Goal: Transaction & Acquisition: Purchase product/service

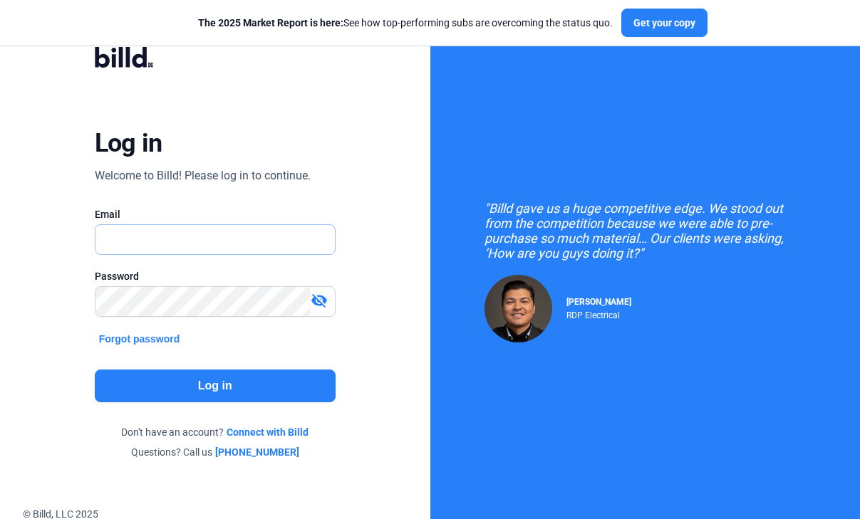
type input "[EMAIL_ADDRESS][DOMAIN_NAME]"
click at [170, 383] on button "Log in" at bounding box center [215, 386] width 241 height 33
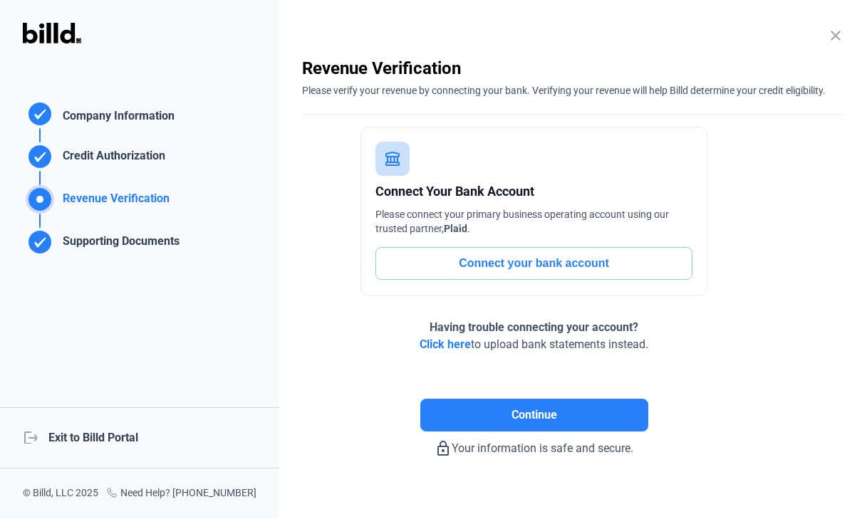
click at [77, 444] on div "logout Exit to Billd Portal" at bounding box center [139, 437] width 279 height 61
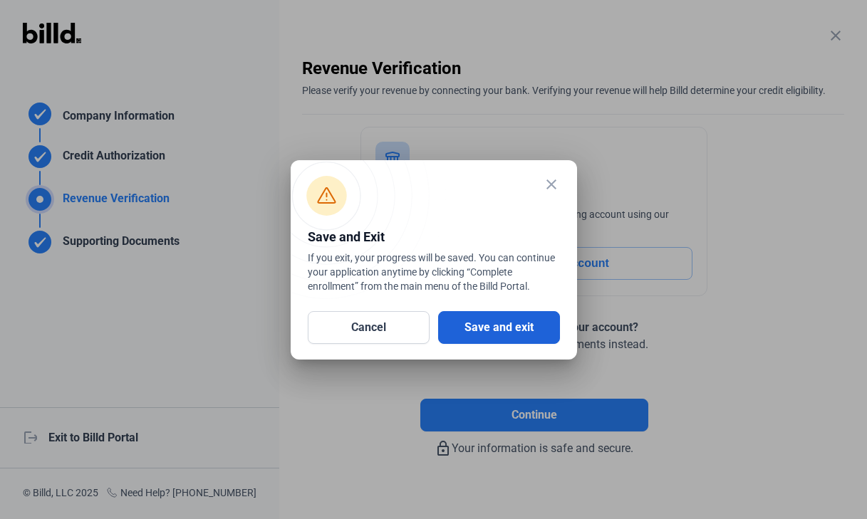
click at [538, 311] on button "Save and exit" at bounding box center [499, 327] width 122 height 33
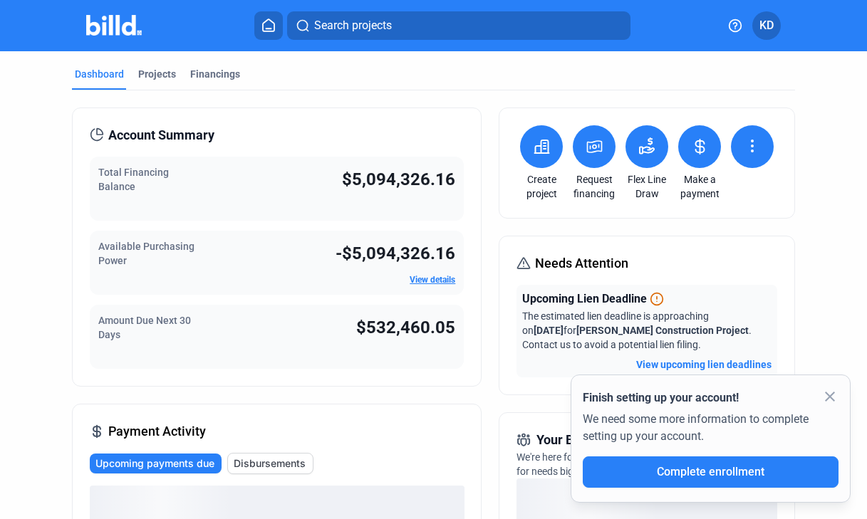
click at [587, 145] on icon at bounding box center [595, 146] width 18 height 17
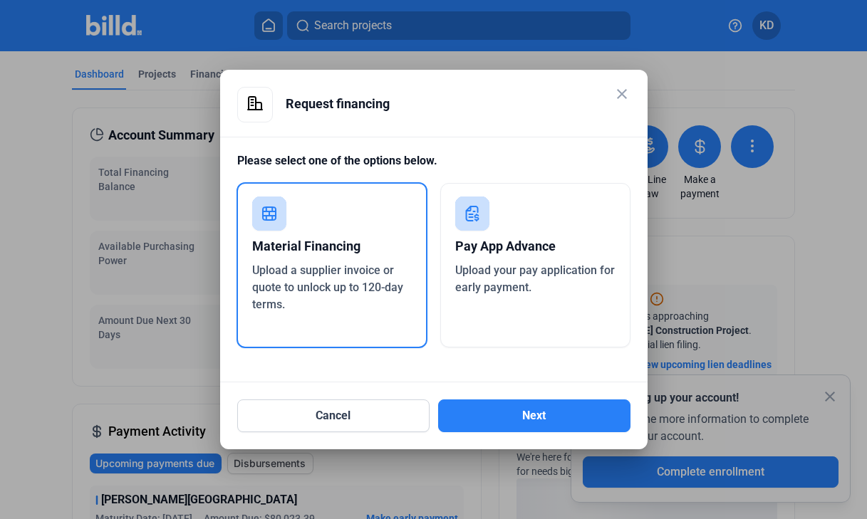
click at [515, 272] on span "Upload your pay application for early payment." at bounding box center [535, 279] width 160 height 31
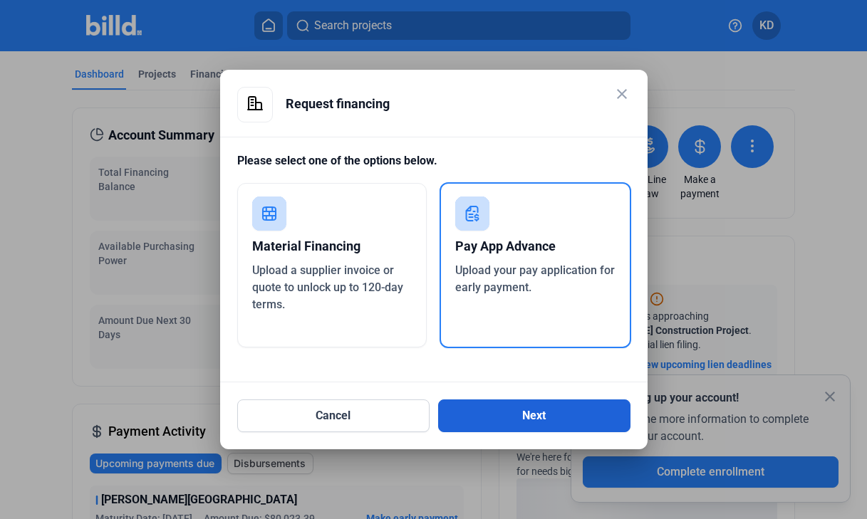
click at [529, 414] on button "Next" at bounding box center [534, 416] width 192 height 33
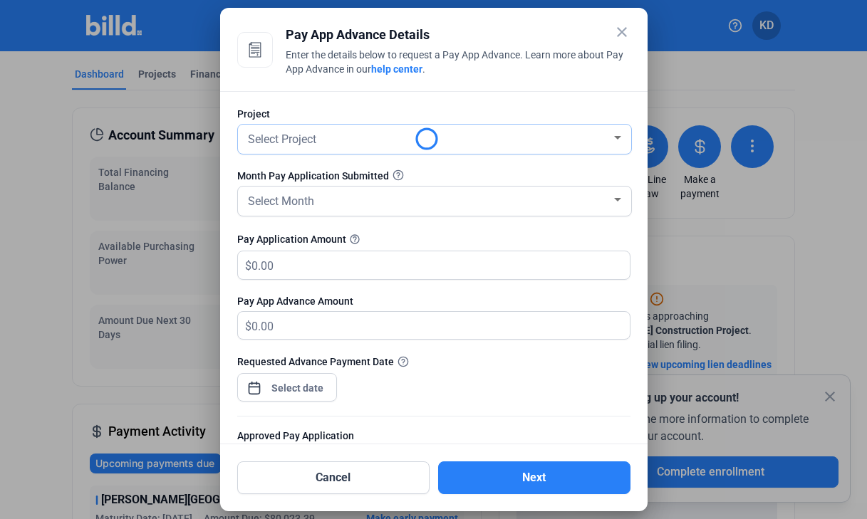
click at [331, 140] on div "Select Project" at bounding box center [428, 138] width 366 height 20
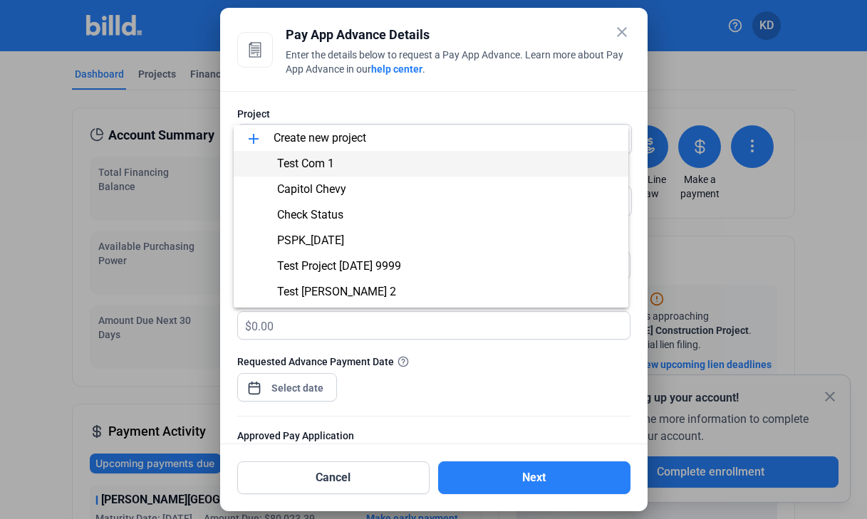
click at [319, 160] on span "Test Com 1" at bounding box center [305, 164] width 57 height 14
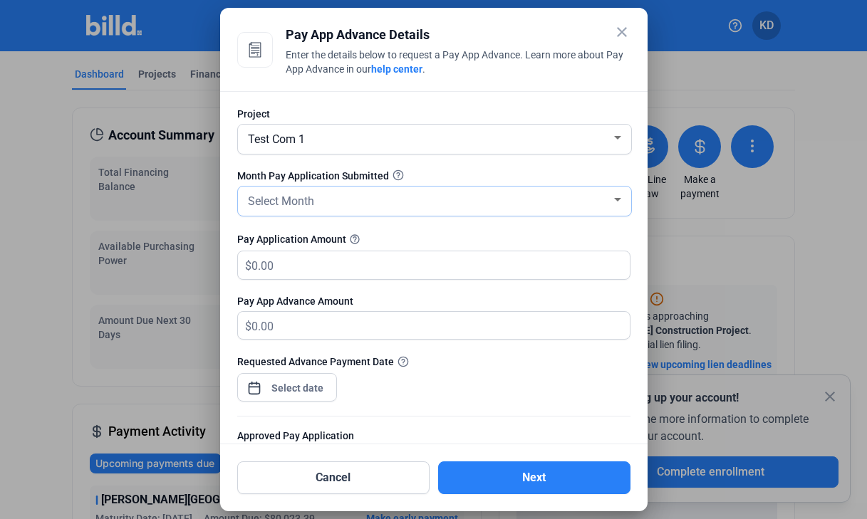
click at [321, 202] on div "Select Month" at bounding box center [428, 200] width 366 height 20
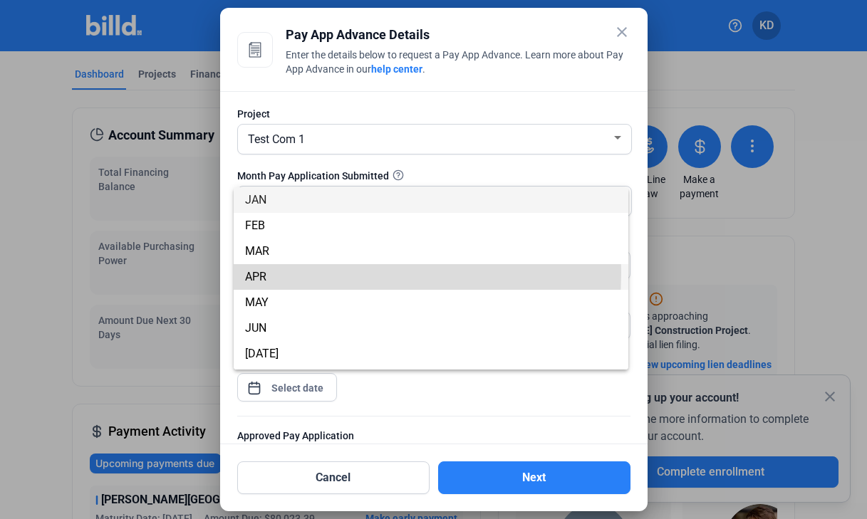
click at [296, 273] on span "APR" at bounding box center [431, 277] width 372 height 26
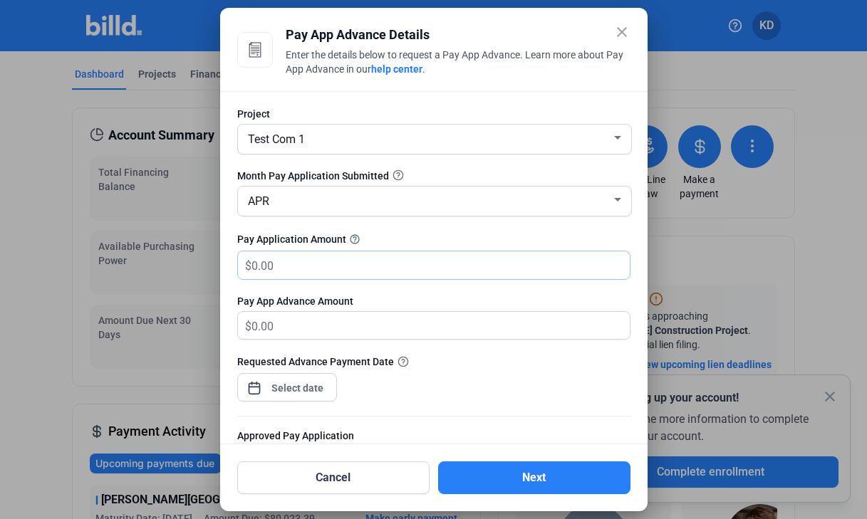
click at [296, 273] on input "text" at bounding box center [432, 265] width 362 height 28
type input "3"
type input "3.00"
type input "30"
type input "30.00"
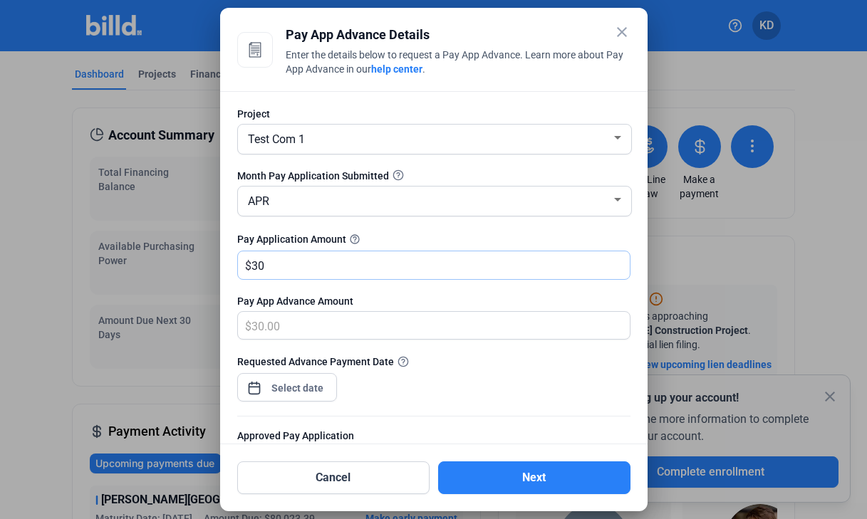
type input "300"
type input "300.00"
type input "3000"
type input "3,000.00"
type input "3,0000"
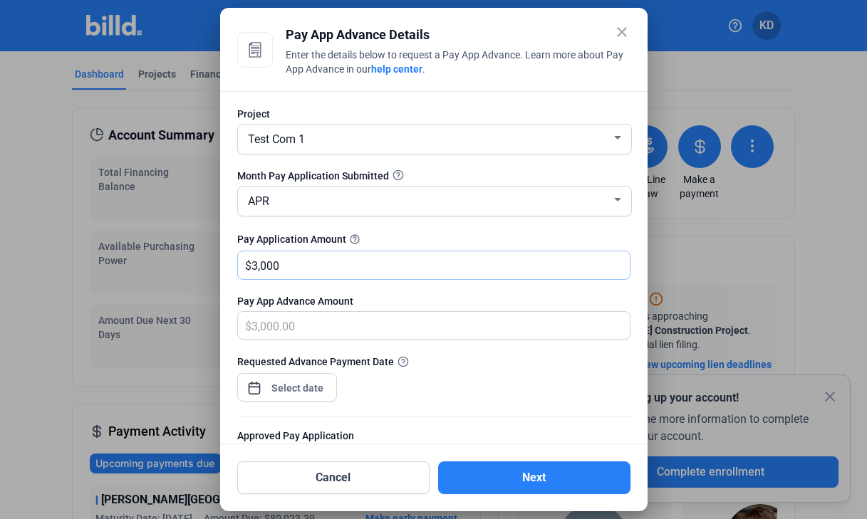
type input "30,000.00"
type input "30,0000"
type input "300,000.00"
type input "300,000"
click at [308, 400] on div at bounding box center [297, 388] width 61 height 26
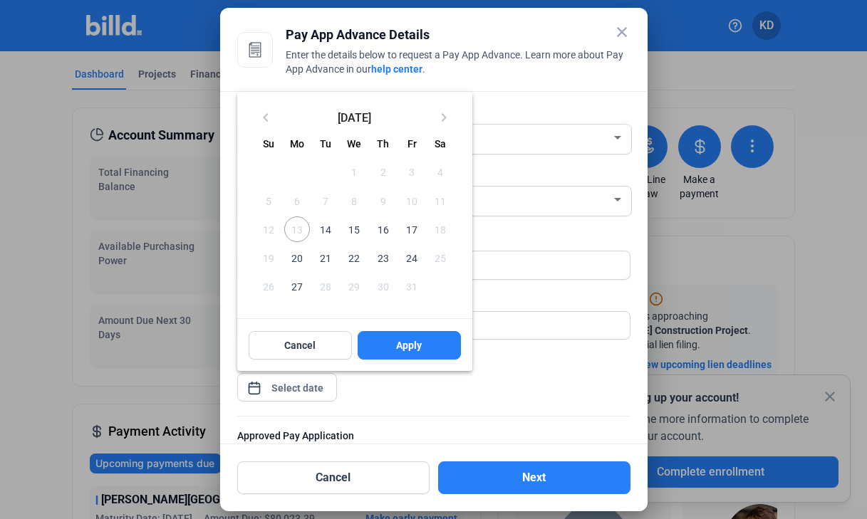
click at [333, 228] on span "14" at bounding box center [326, 230] width 26 height 26
click at [439, 342] on button "Apply" at bounding box center [409, 345] width 103 height 28
type input "Oct 14, 2025"
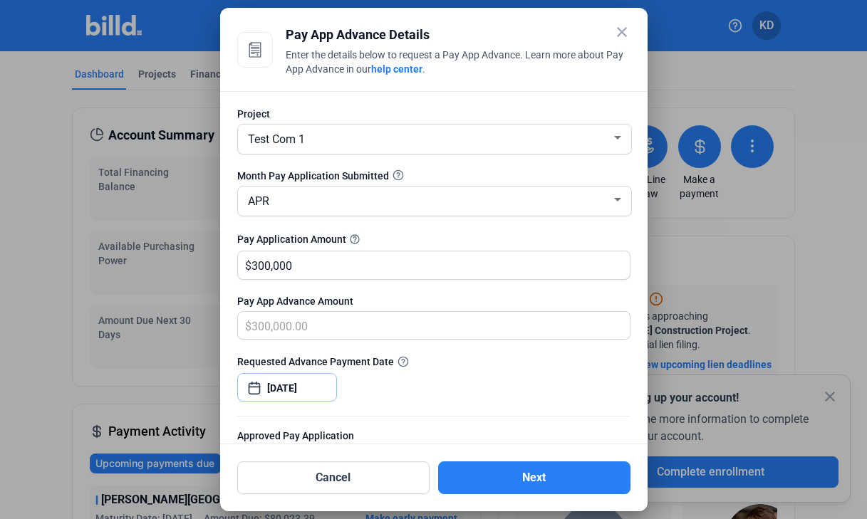
scroll to position [222, 0]
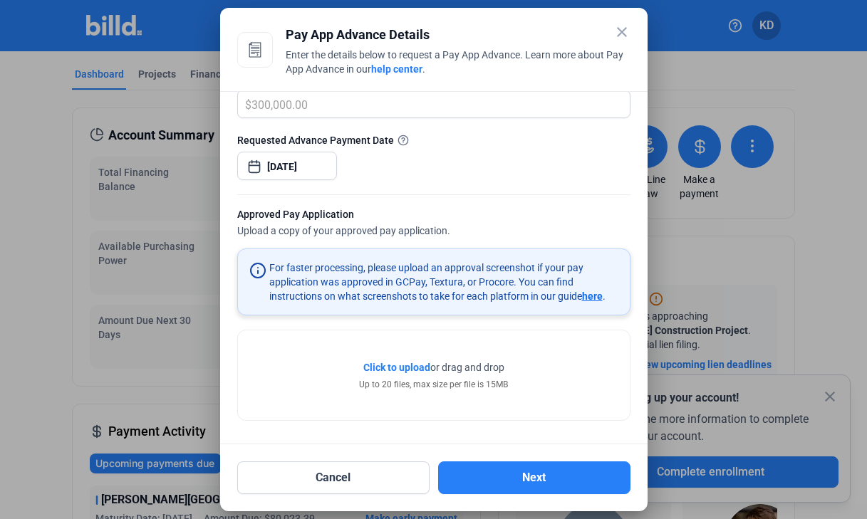
click at [389, 368] on span "Click to upload" at bounding box center [396, 367] width 67 height 11
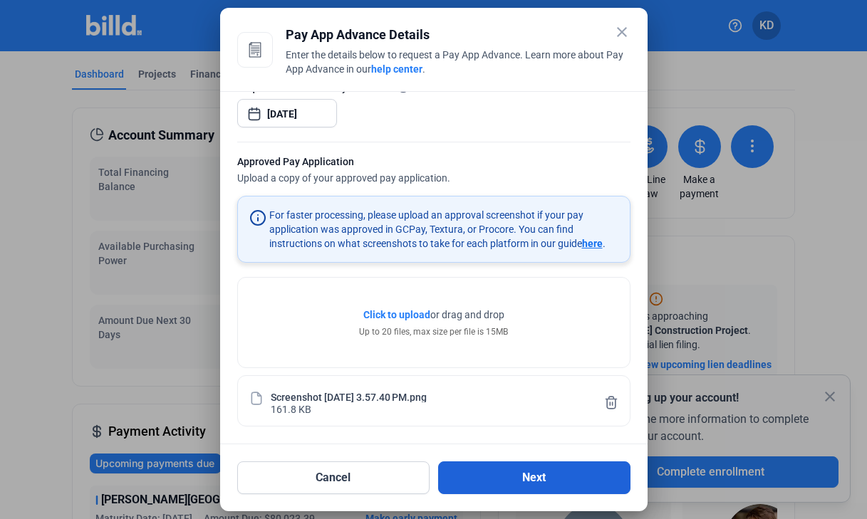
click at [506, 470] on button "Next" at bounding box center [534, 478] width 192 height 33
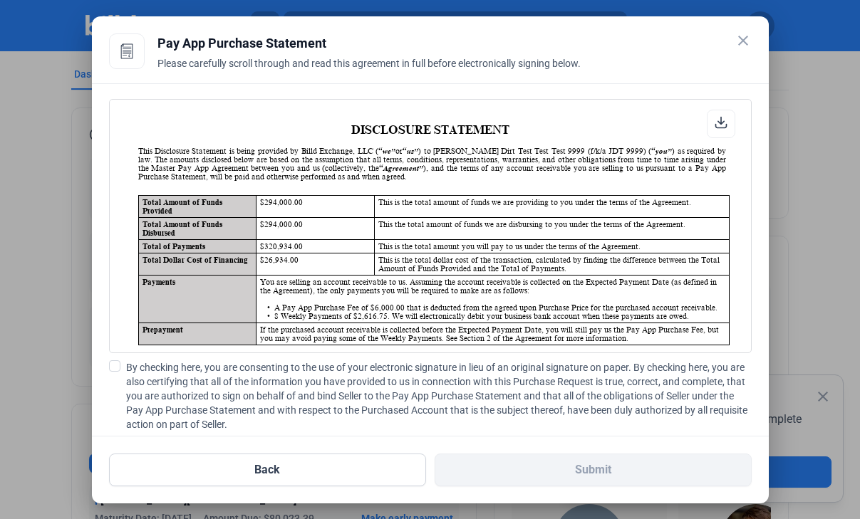
scroll to position [1, 0]
click at [714, 121] on icon at bounding box center [720, 122] width 13 height 13
click at [118, 366] on span at bounding box center [114, 365] width 11 height 11
click at [0, 0] on input "By checking here, you are consenting to the use of your electronic signature in…" at bounding box center [0, 0] width 0 height 0
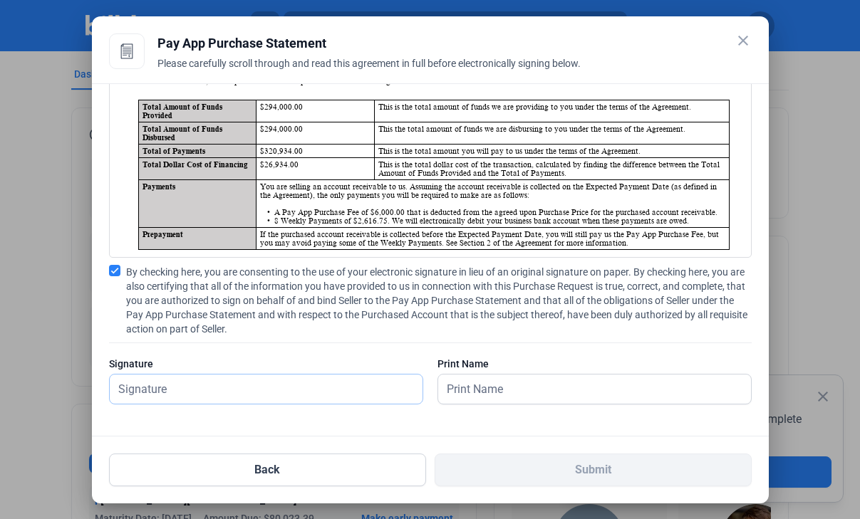
click at [241, 378] on input "text" at bounding box center [266, 389] width 313 height 29
type input "kat test"
click at [499, 396] on input "text" at bounding box center [586, 389] width 297 height 29
type input "kat test"
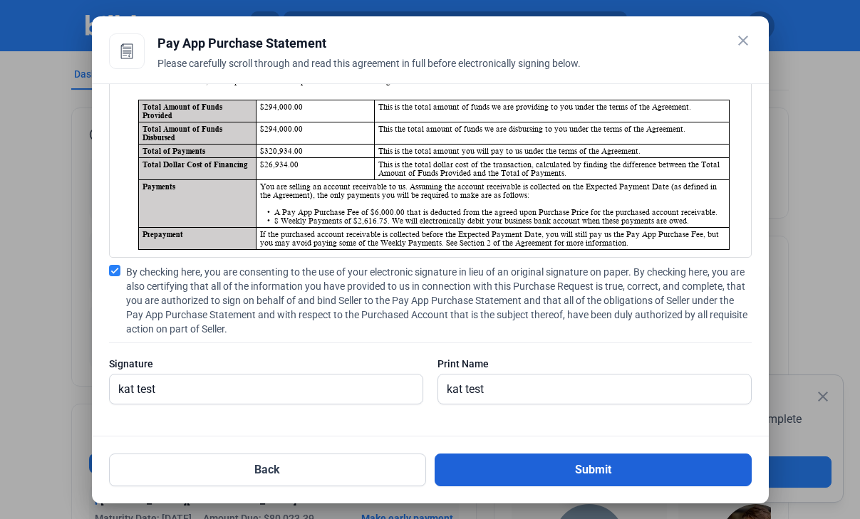
click at [581, 473] on button "Submit" at bounding box center [593, 470] width 317 height 33
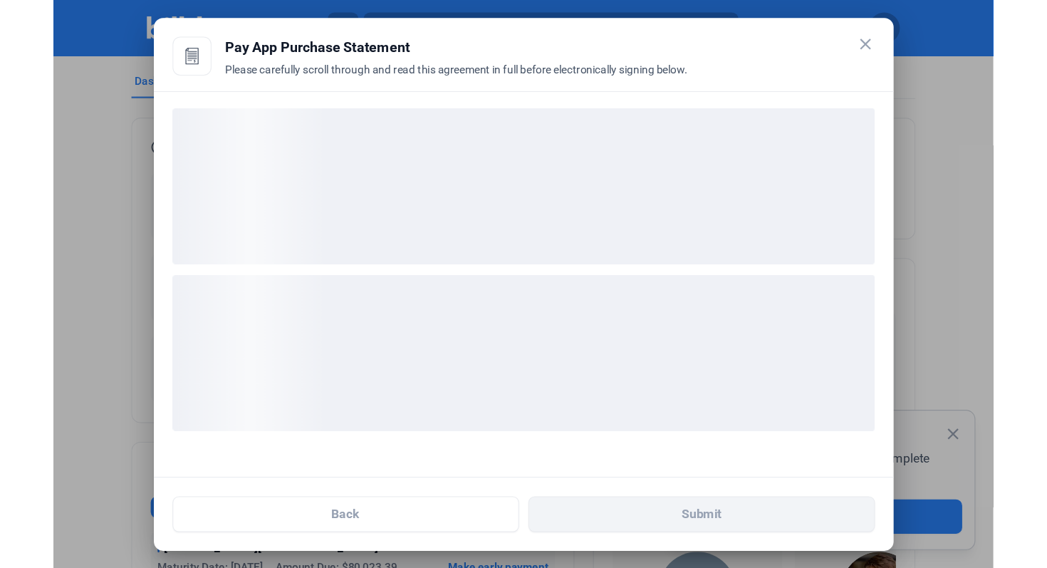
scroll to position [0, 0]
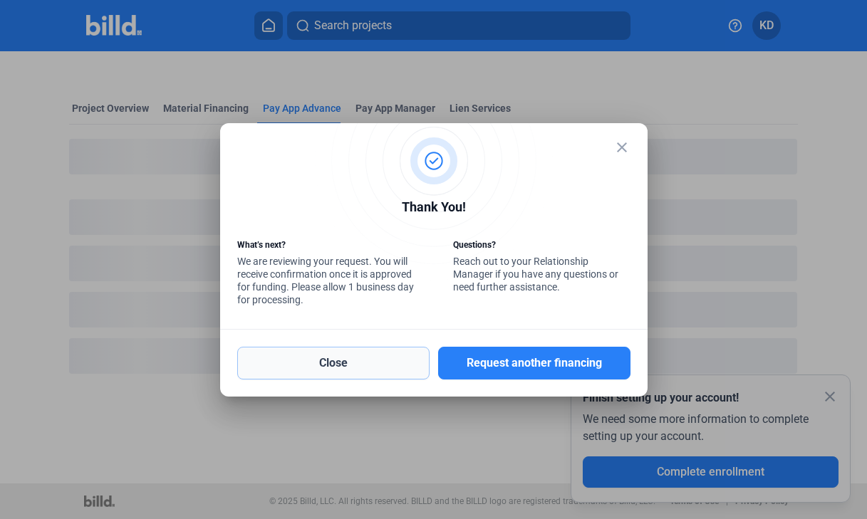
click at [354, 355] on button "Close" at bounding box center [333, 363] width 192 height 33
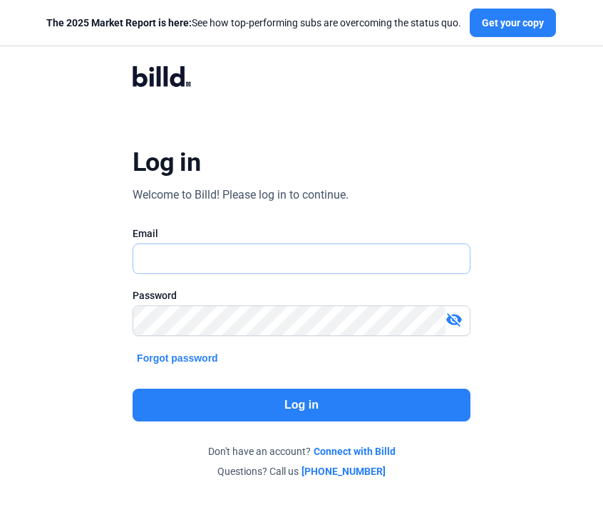
type input "[EMAIL_ADDRESS][DOMAIN_NAME]"
click at [245, 405] on button "Log in" at bounding box center [301, 405] width 338 height 33
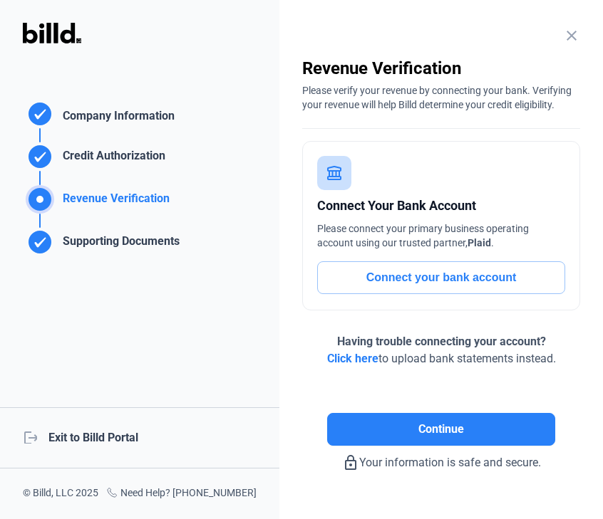
click at [108, 444] on div "logout Exit to Billd Portal" at bounding box center [139, 437] width 279 height 61
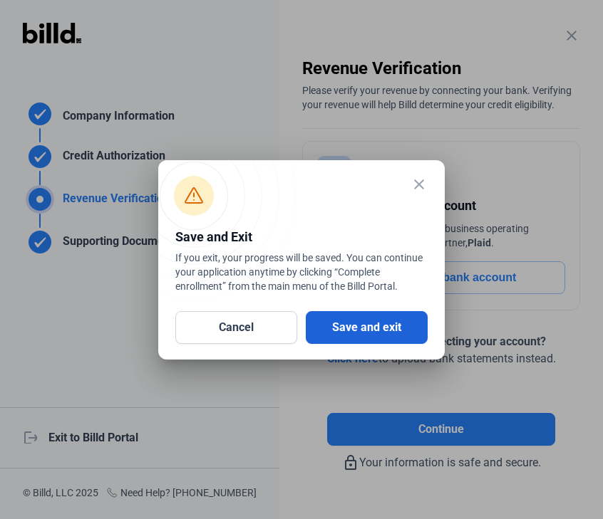
click at [359, 326] on button "Save and exit" at bounding box center [367, 327] width 122 height 33
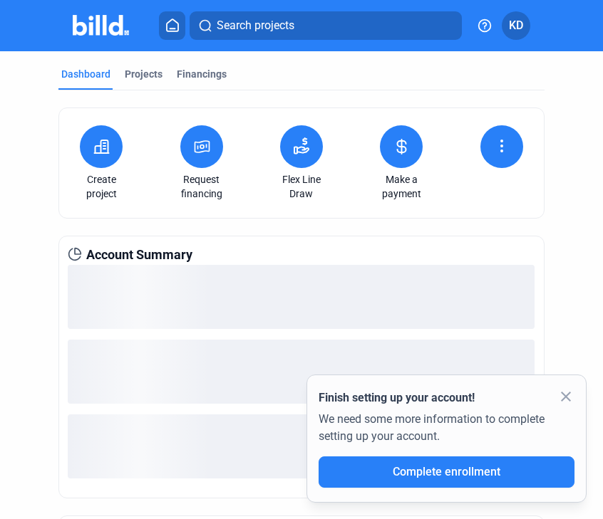
click at [568, 395] on mat-icon "close" at bounding box center [565, 396] width 17 height 17
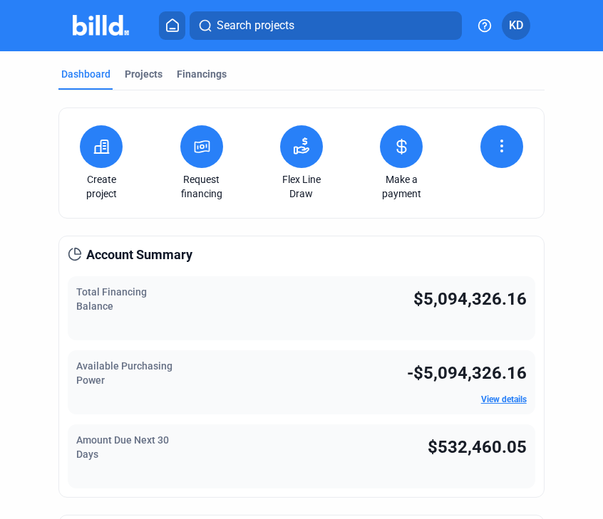
click at [207, 147] on icon at bounding box center [202, 146] width 18 height 17
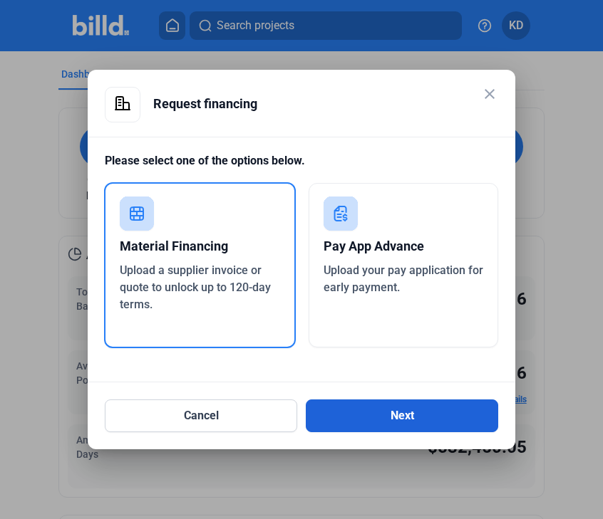
click at [440, 419] on button "Next" at bounding box center [402, 416] width 192 height 33
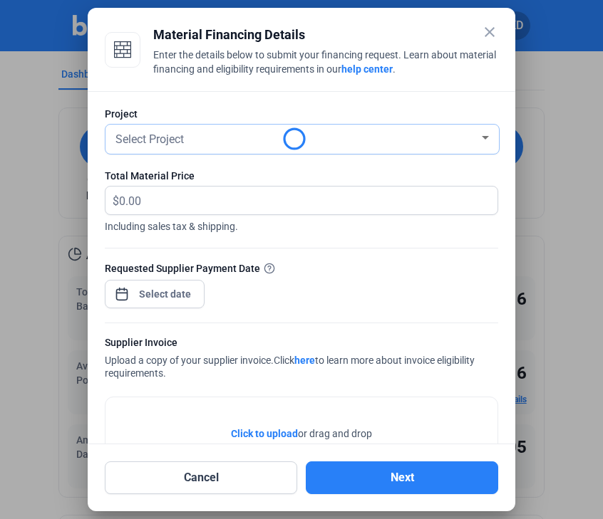
click at [209, 134] on div "Select Project" at bounding box center [296, 138] width 366 height 20
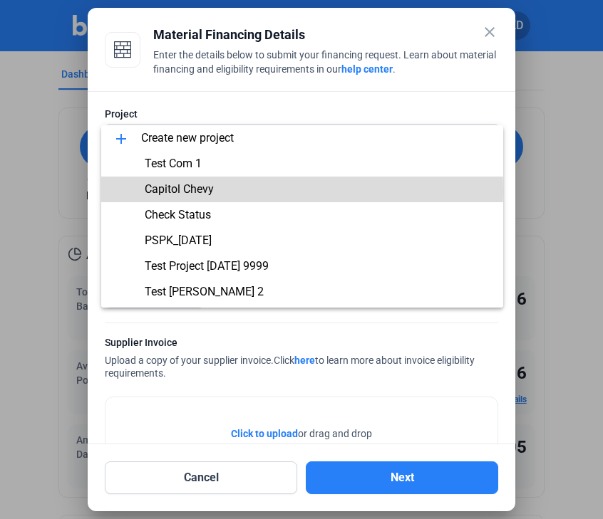
click at [209, 191] on span "Capitol Chevy" at bounding box center [179, 189] width 69 height 14
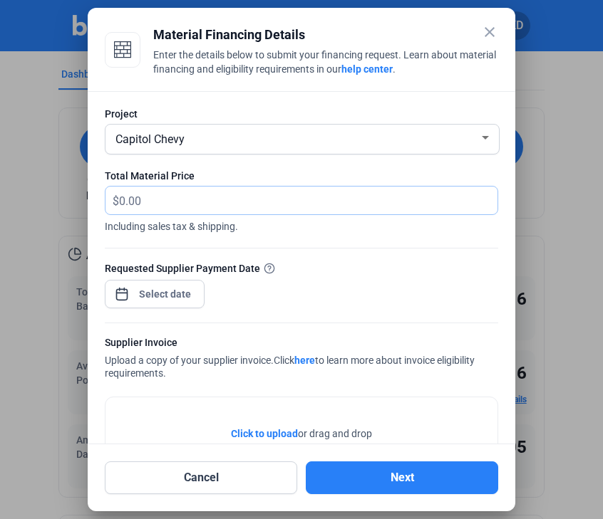
click at [184, 202] on input "text" at bounding box center [308, 201] width 378 height 28
type input "8"
type input "400,000"
click at [151, 291] on div "close Material Financing Details Enter the details below to submit your financi…" at bounding box center [301, 259] width 603 height 519
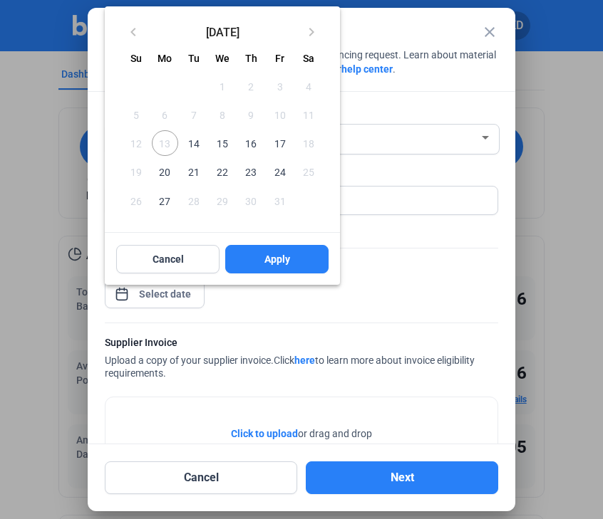
click at [191, 141] on span "14" at bounding box center [194, 143] width 26 height 26
click at [284, 268] on button "Apply" at bounding box center [276, 259] width 103 height 28
type input "Oct 14, 2025"
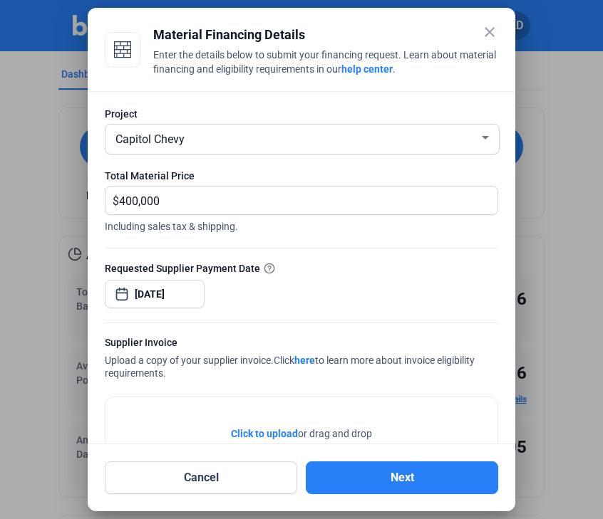
click at [271, 432] on span "Click to upload" at bounding box center [264, 433] width 67 height 11
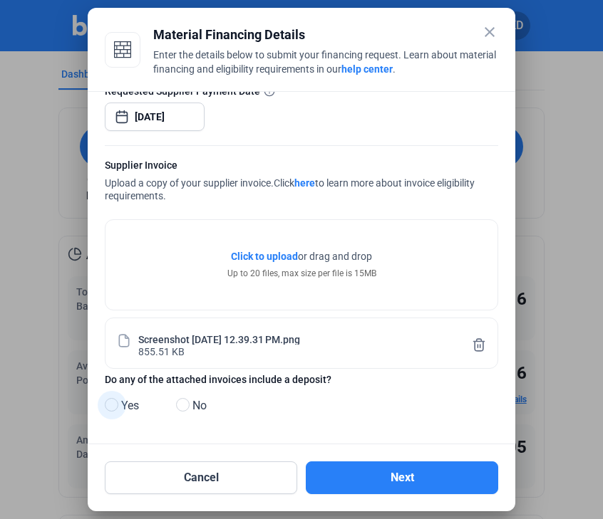
click at [122, 402] on span "Yes" at bounding box center [127, 405] width 24 height 17
click at [115, 402] on input "Yes" at bounding box center [110, 405] width 11 height 11
radio input "true"
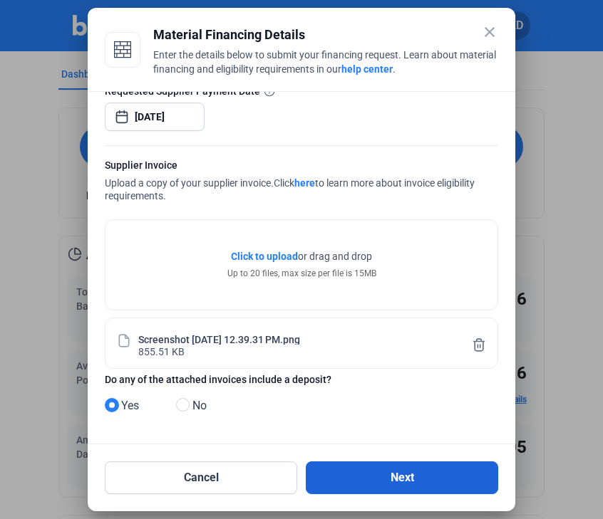
click at [384, 478] on button "Next" at bounding box center [402, 478] width 192 height 33
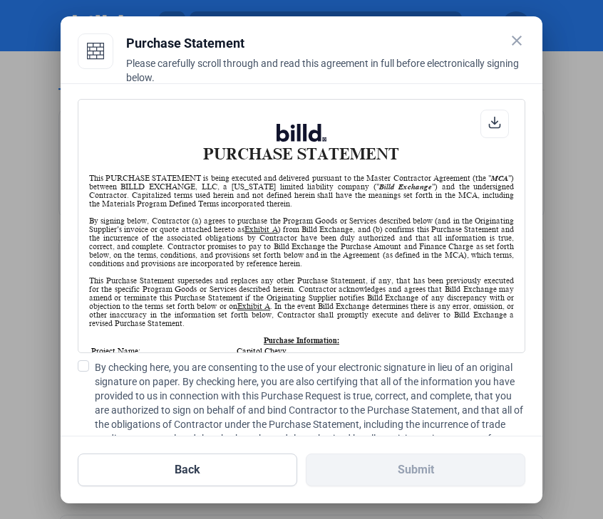
scroll to position [1, 0]
click at [506, 137] on h1 "PURCHASE STATEMENT" at bounding box center [301, 143] width 425 height 39
click at [504, 136] on div at bounding box center [494, 124] width 28 height 28
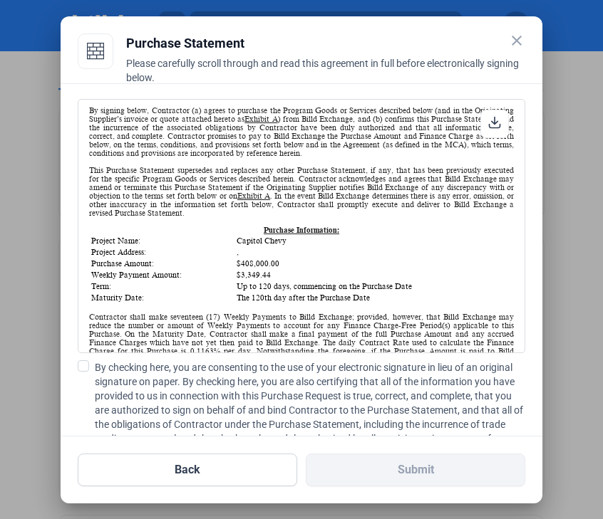
scroll to position [118, 0]
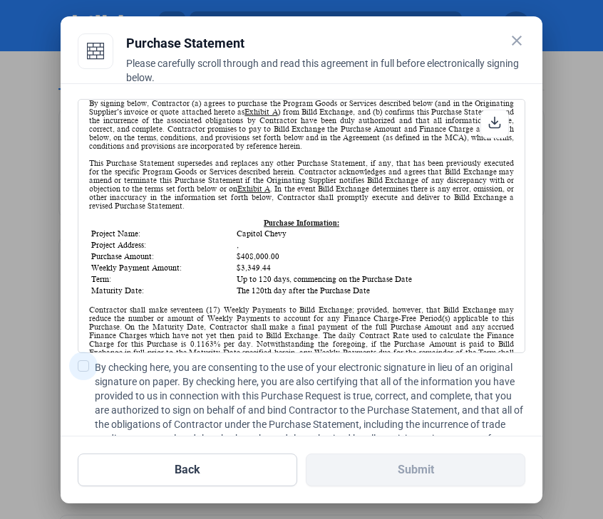
click at [85, 368] on span at bounding box center [83, 365] width 11 height 11
click at [0, 0] on input "By checking here, you are consenting to the use of your electronic signature in…" at bounding box center [0, 0] width 0 height 0
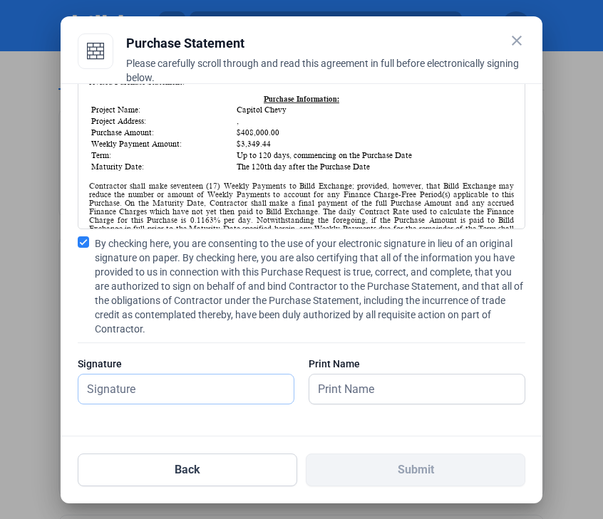
click at [169, 391] on input "text" at bounding box center [185, 389] width 215 height 29
type input "kat test"
click at [369, 389] on input "text" at bounding box center [416, 389] width 215 height 29
type input "kat test"
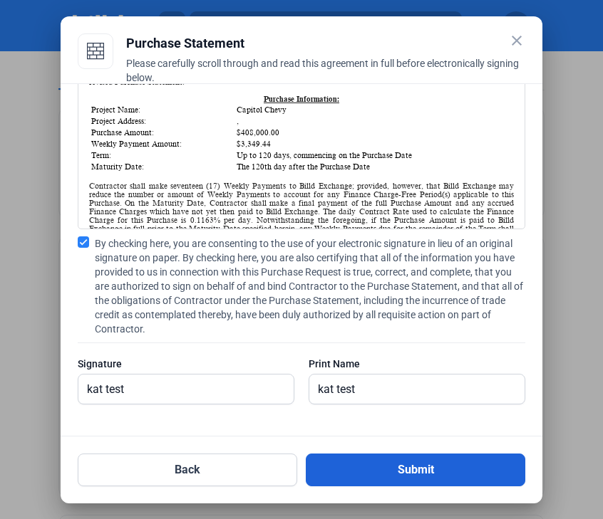
click at [407, 477] on button "Submit" at bounding box center [415, 470] width 219 height 33
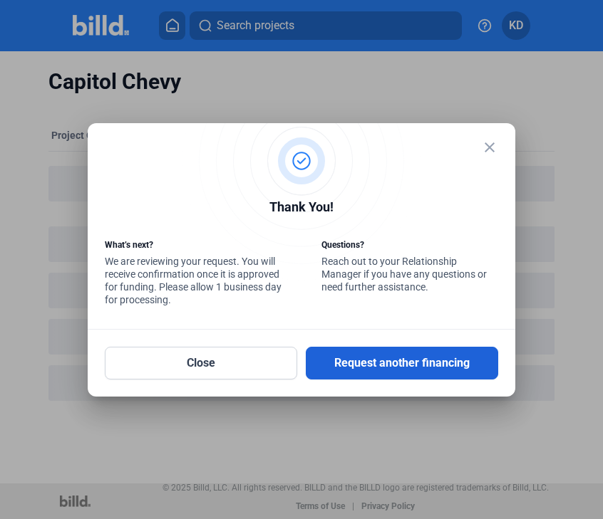
click at [402, 362] on button "Request another financing" at bounding box center [402, 363] width 192 height 33
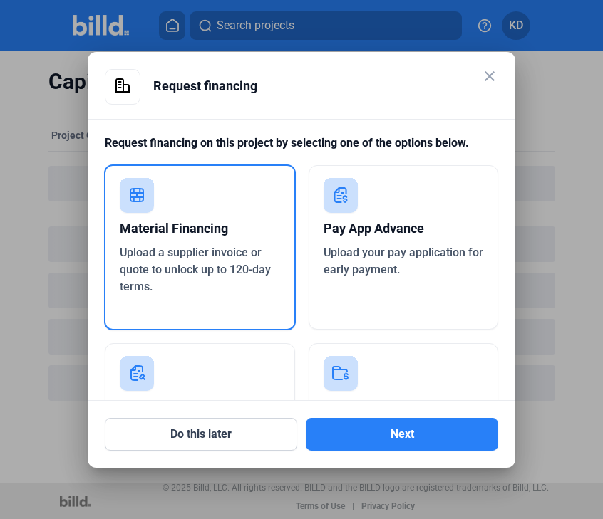
click at [391, 245] on div "Upload your pay application for early payment." at bounding box center [403, 261] width 160 height 34
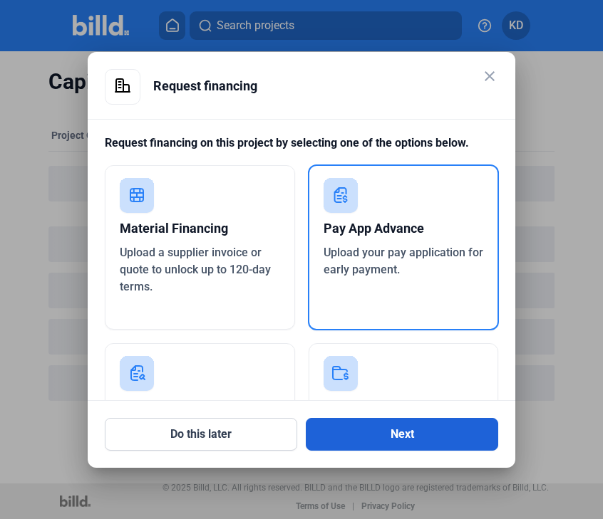
click at [398, 442] on button "Next" at bounding box center [402, 434] width 192 height 33
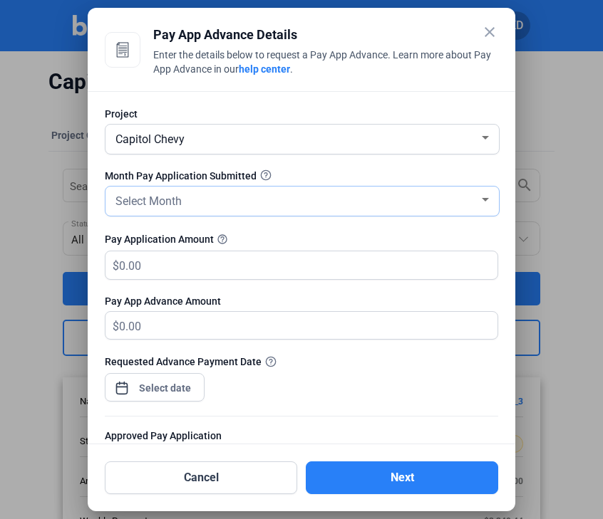
click at [204, 194] on div "Select Month" at bounding box center [296, 200] width 366 height 20
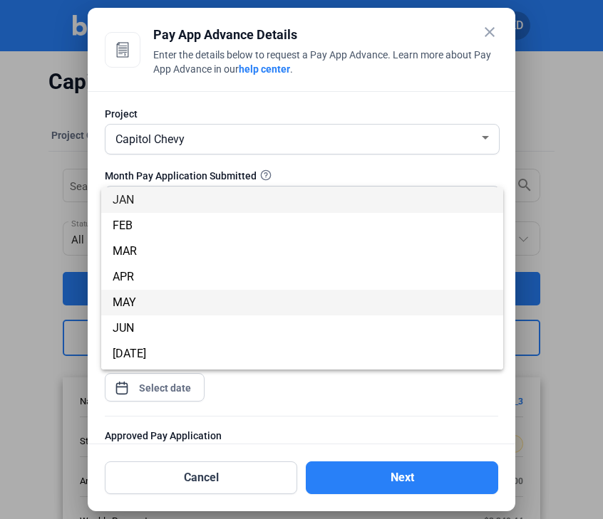
click at [173, 298] on span "MAY" at bounding box center [302, 303] width 379 height 26
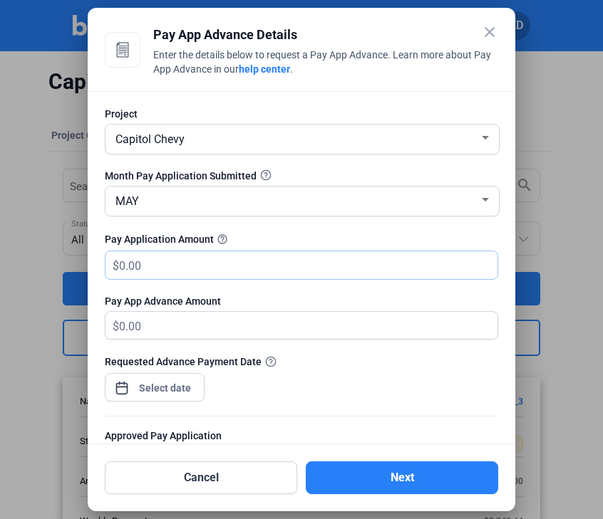
click at [175, 267] on input "text" at bounding box center [308, 265] width 378 height 28
type input "8"
type input "8.00"
type input "80"
type input "80.00"
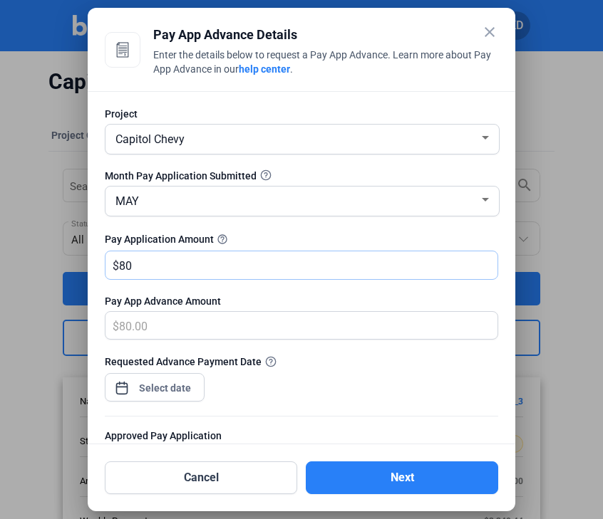
type input "800"
type input "800.00"
type input "8000"
type input "8,000.00"
type input "8,0000"
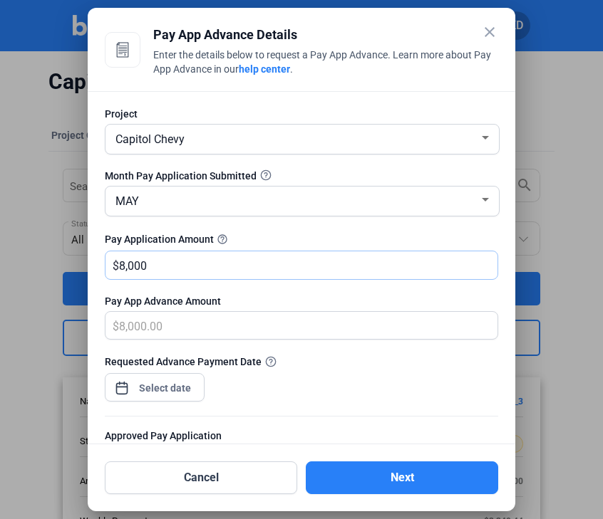
type input "80,000.00"
type input "80,0000"
type input "500,000.00"
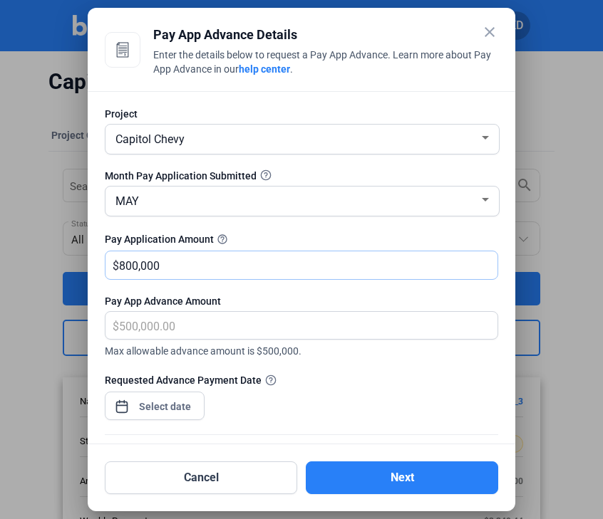
type input "800,000"
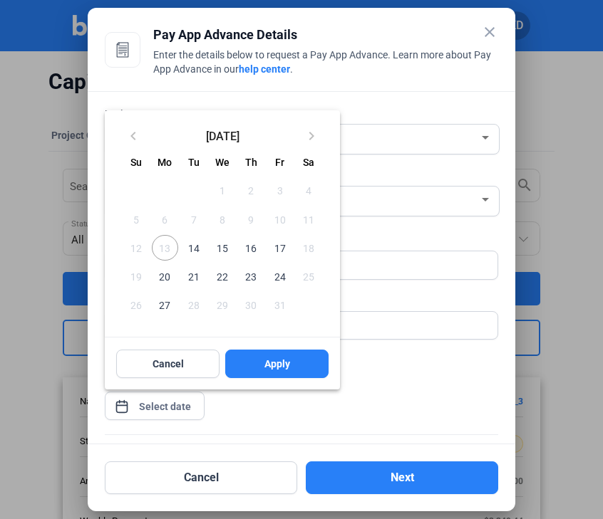
click at [163, 408] on div "close Pay App Advance Details Enter the details below to request a Pay App Adva…" at bounding box center [301, 259] width 603 height 519
click at [191, 251] on span "14" at bounding box center [194, 248] width 26 height 26
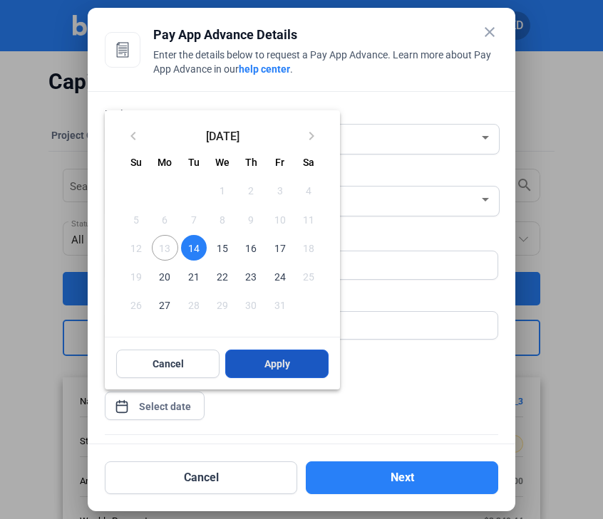
click at [295, 355] on button "Apply" at bounding box center [276, 364] width 103 height 28
type input "Oct 14, 2025"
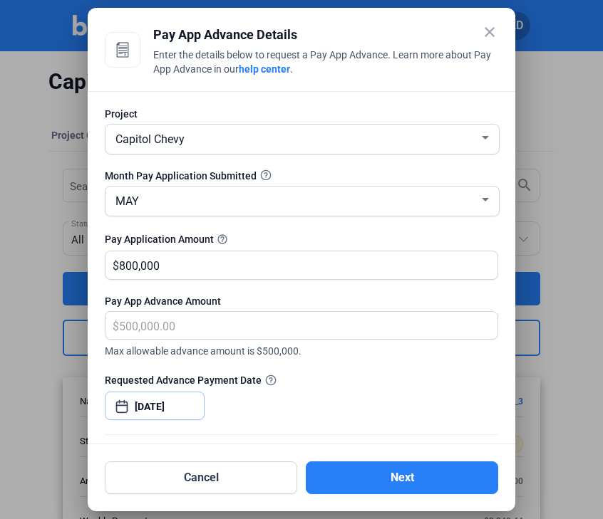
scroll to position [241, 0]
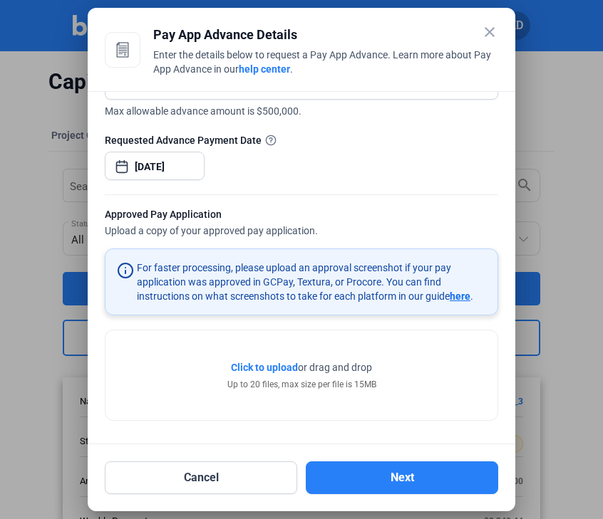
click at [271, 366] on span "Click to upload" at bounding box center [264, 367] width 67 height 11
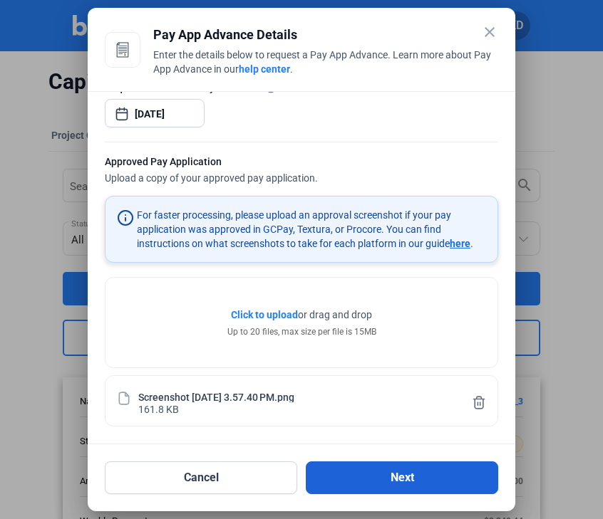
click at [395, 493] on button "Next" at bounding box center [402, 478] width 192 height 33
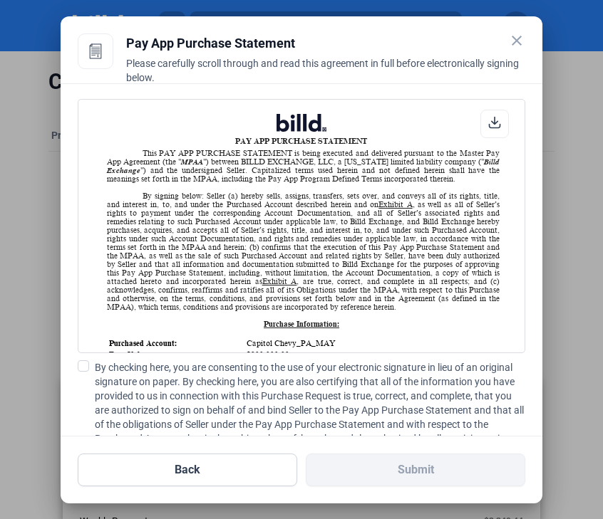
scroll to position [1, 0]
click at [494, 123] on icon at bounding box center [494, 122] width 11 height 11
click at [78, 364] on span at bounding box center [83, 365] width 11 height 11
click at [0, 0] on input "By checking here, you are consenting to the use of your electronic signature in…" at bounding box center [0, 0] width 0 height 0
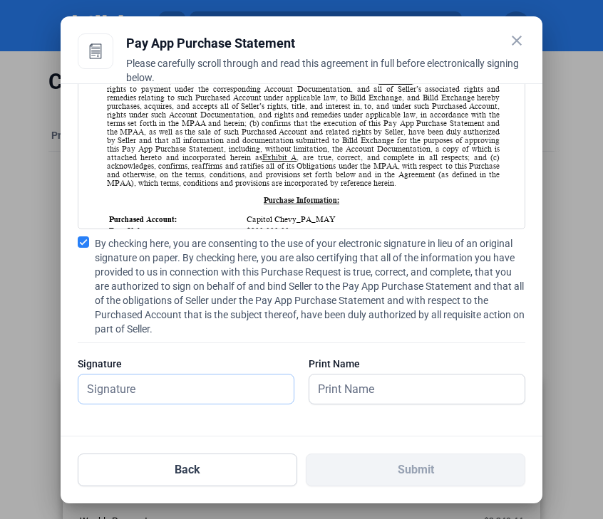
click at [166, 375] on input "text" at bounding box center [178, 389] width 201 height 29
type input "kat test"
click at [365, 401] on input "text" at bounding box center [409, 389] width 201 height 29
type input "bowsi test"
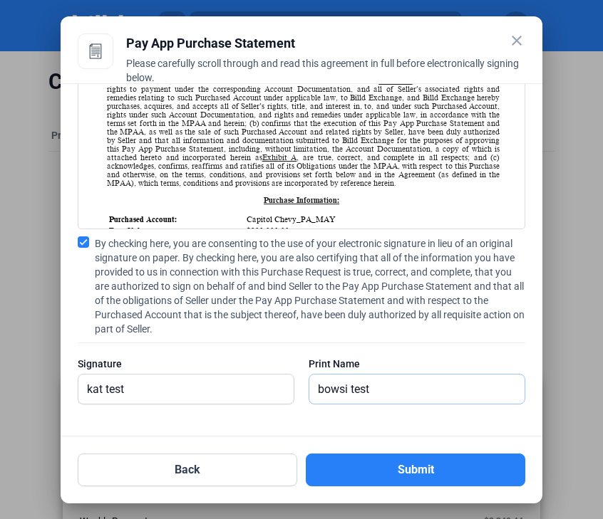
drag, startPoint x: 394, startPoint y: 391, endPoint x: 283, endPoint y: 391, distance: 111.1
click at [283, 391] on div "Signature kat test Print Name bowsi test" at bounding box center [302, 388] width 448 height 62
type input "kat test"
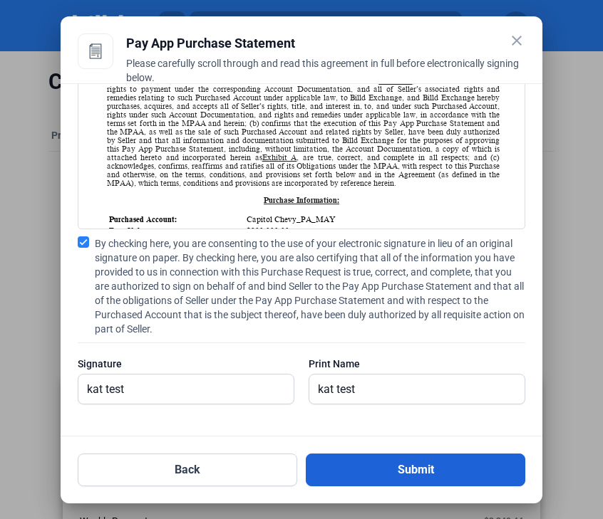
click at [386, 470] on button "Submit" at bounding box center [415, 470] width 219 height 33
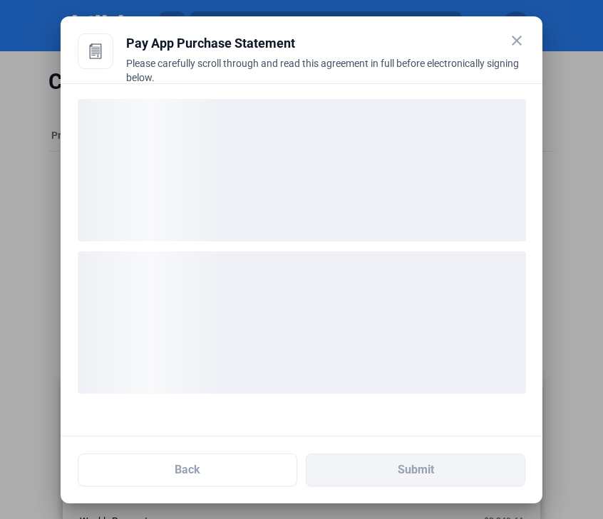
scroll to position [0, 0]
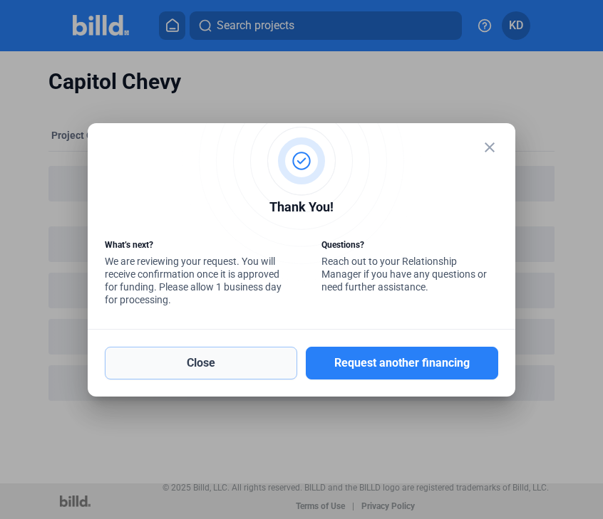
click at [271, 371] on button "Close" at bounding box center [201, 363] width 192 height 33
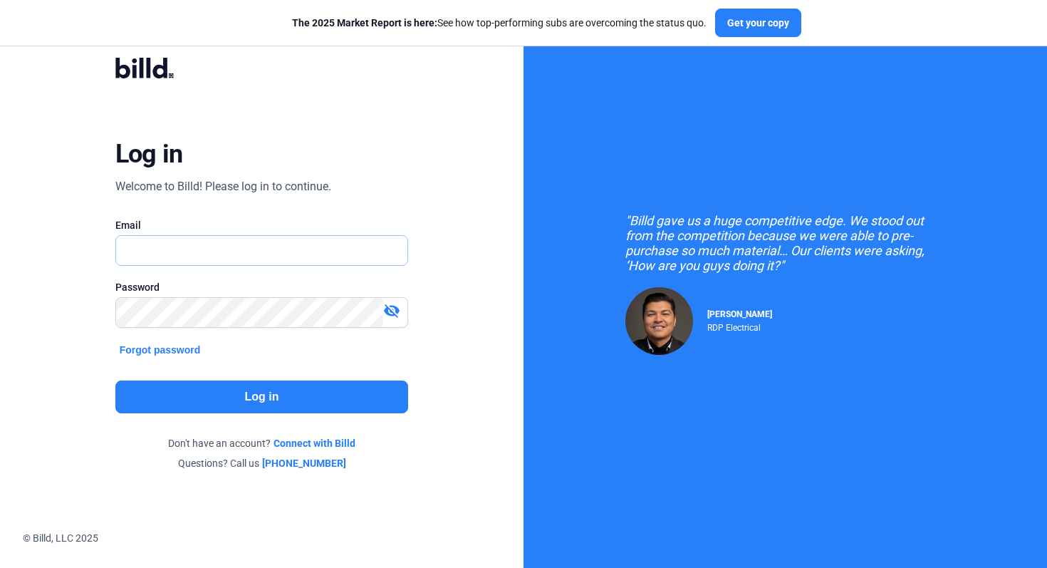
type input "[EMAIL_ADDRESS][DOMAIN_NAME]"
click at [290, 390] on button "Log in" at bounding box center [261, 396] width 293 height 33
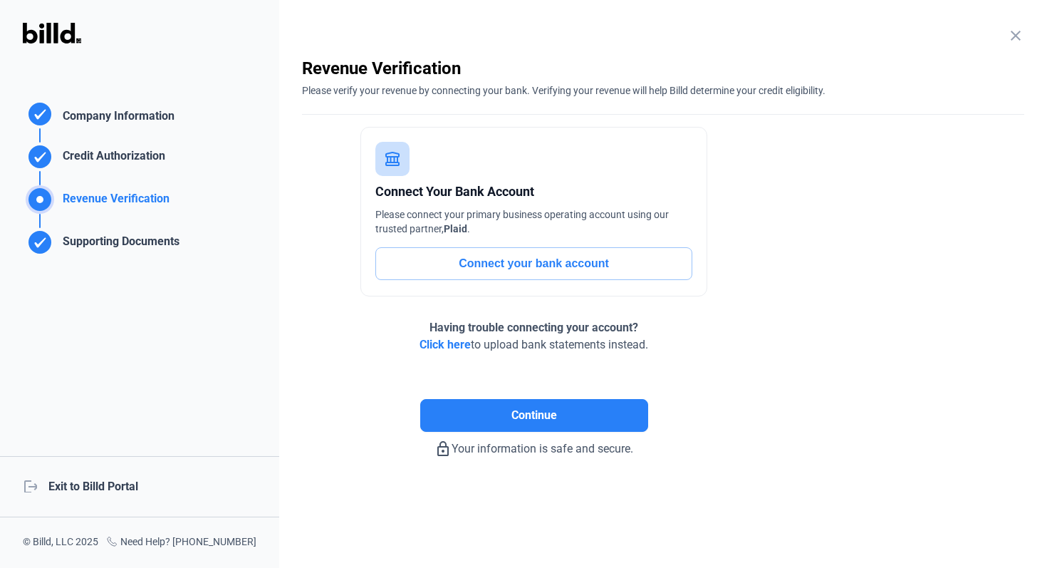
click at [132, 487] on div "logout Exit to Billd Portal" at bounding box center [139, 486] width 279 height 61
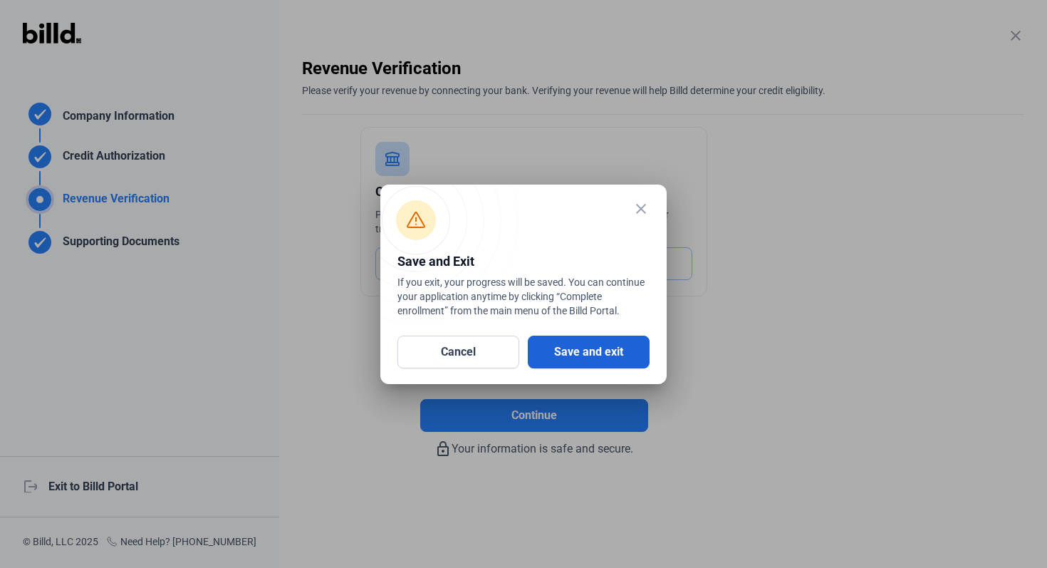
click at [610, 349] on button "Save and exit" at bounding box center [589, 352] width 122 height 33
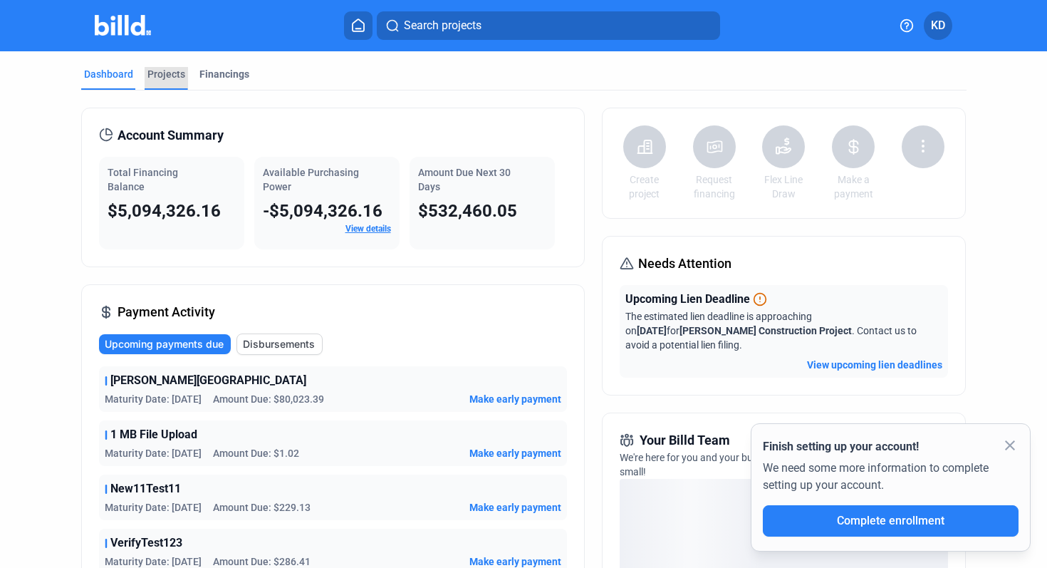
click at [175, 76] on div "Projects" at bounding box center [166, 74] width 38 height 14
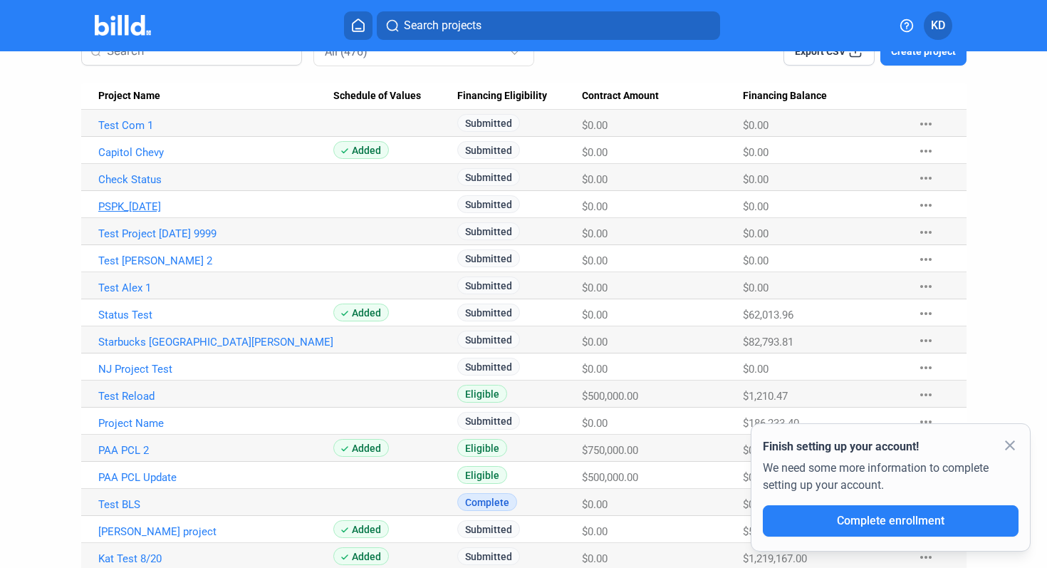
scroll to position [130, 0]
click at [184, 340] on link "Starbucks [GEOGRAPHIC_DATA][PERSON_NAME]" at bounding box center [215, 341] width 235 height 13
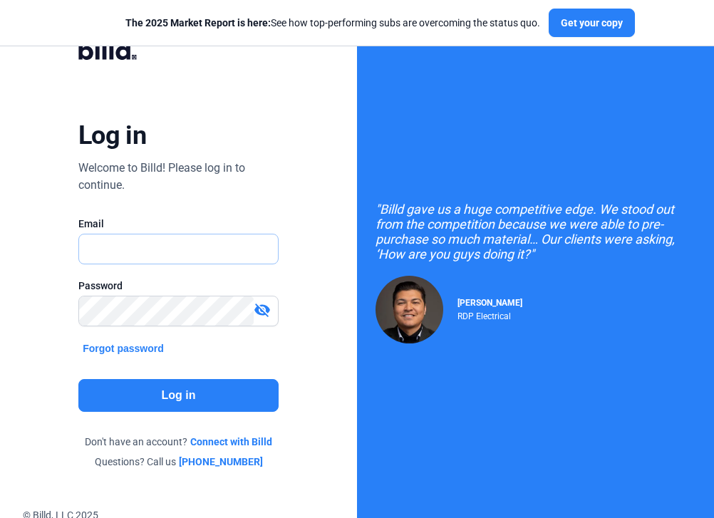
type input "[EMAIL_ADDRESS][DOMAIN_NAME]"
click at [213, 385] on button "Log in" at bounding box center [178, 395] width 200 height 33
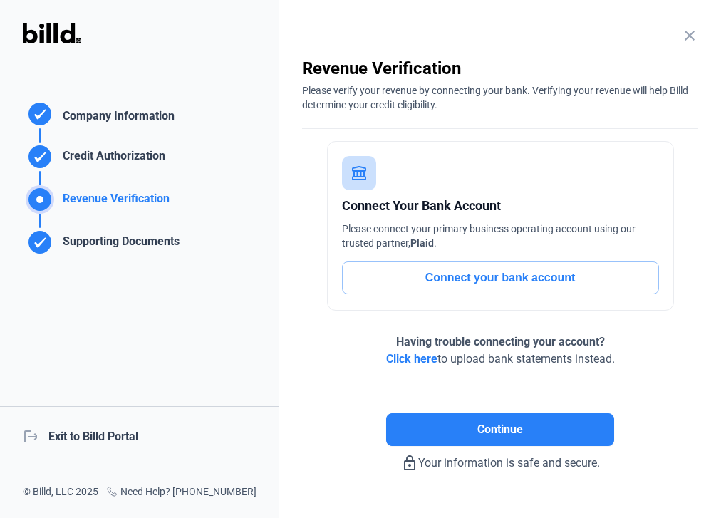
click at [131, 435] on div "logout Exit to Billd Portal" at bounding box center [139, 436] width 279 height 61
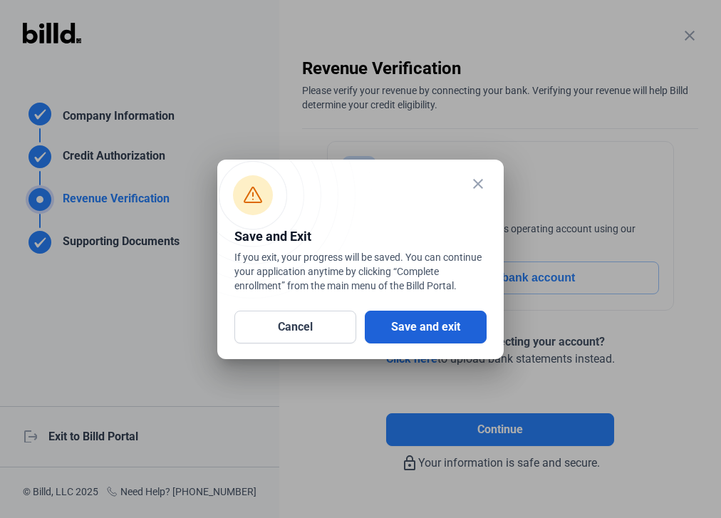
click at [418, 328] on button "Save and exit" at bounding box center [426, 327] width 122 height 33
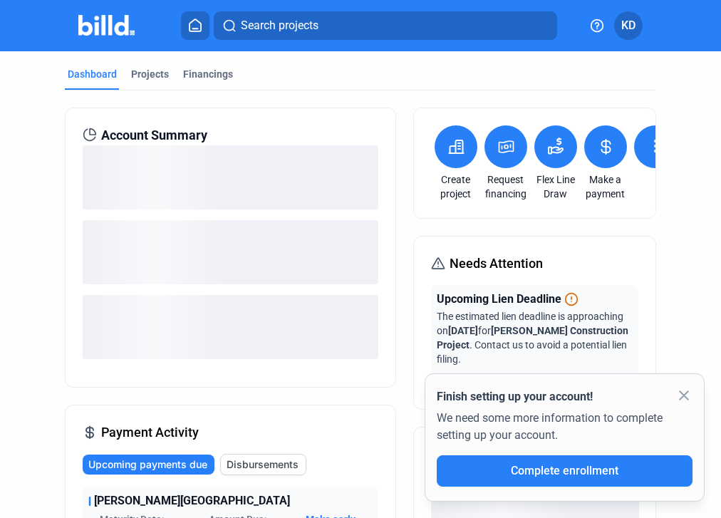
click at [497, 143] on icon at bounding box center [506, 146] width 18 height 17
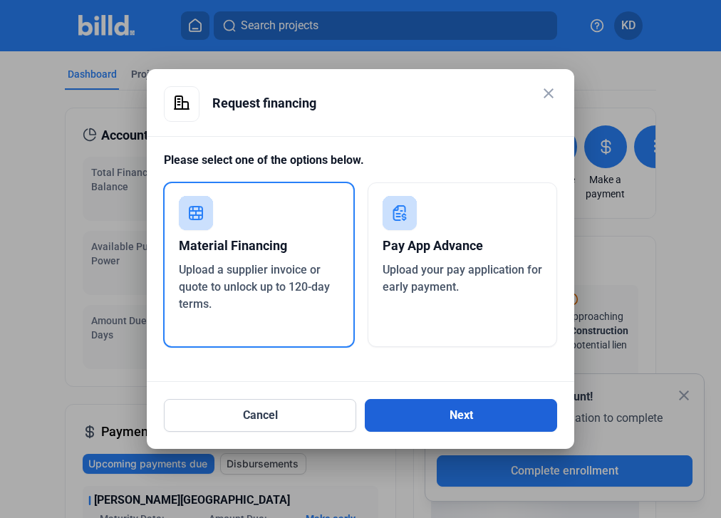
click at [402, 401] on button "Next" at bounding box center [461, 415] width 192 height 33
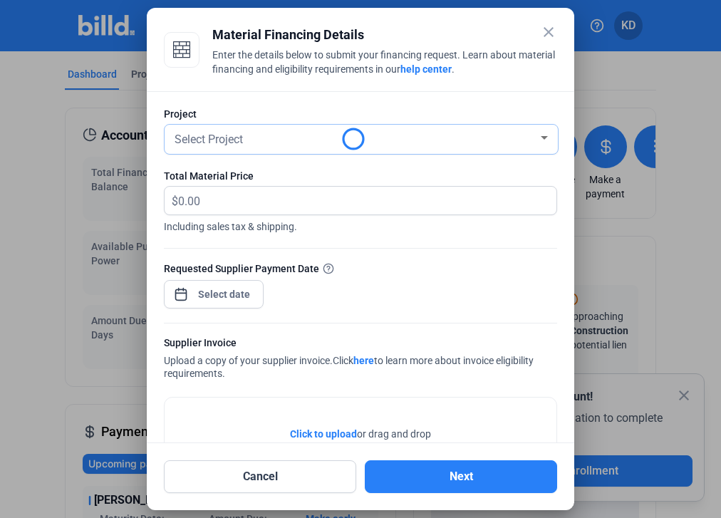
click at [254, 139] on div "Select Project" at bounding box center [355, 138] width 366 height 20
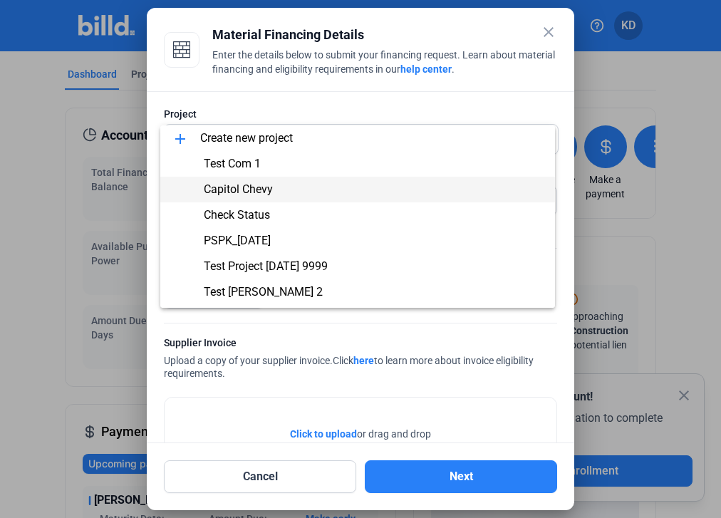
click at [254, 187] on span "Capitol Chevy" at bounding box center [238, 189] width 69 height 14
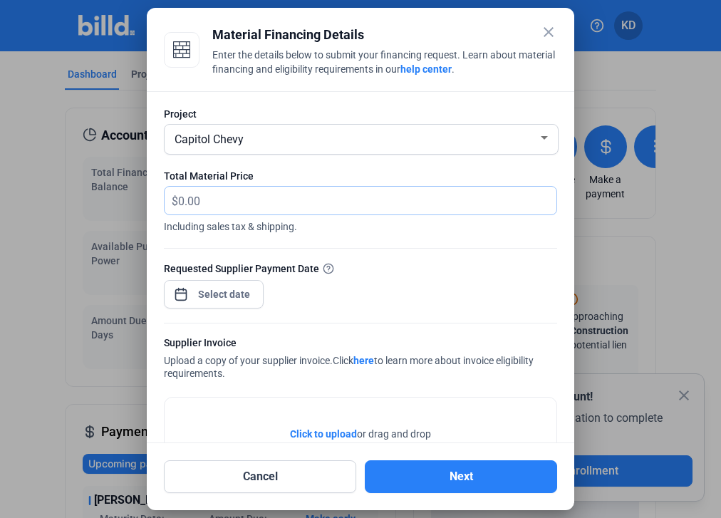
click at [234, 194] on input "text" at bounding box center [367, 201] width 378 height 28
type input "1,000,000"
click at [228, 293] on div "close Material Financing Details Enter the details below to submit your financi…" at bounding box center [360, 259] width 721 height 518
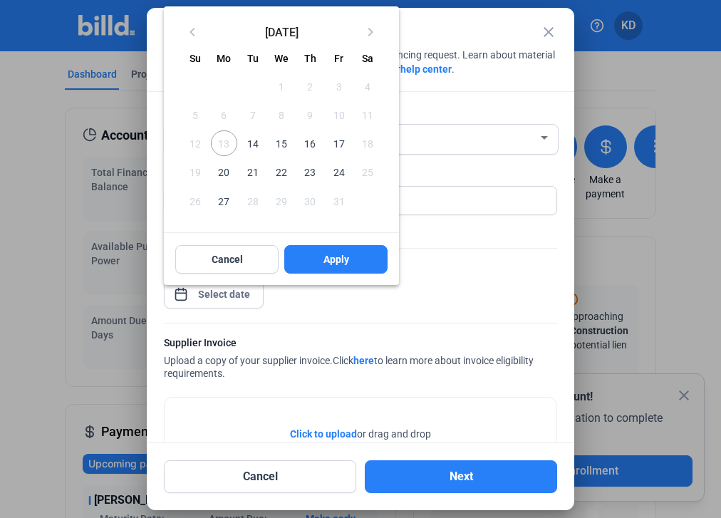
click at [256, 146] on span "14" at bounding box center [253, 143] width 26 height 26
click at [341, 260] on span "Apply" at bounding box center [336, 259] width 26 height 14
type input "Oct 14, 2025"
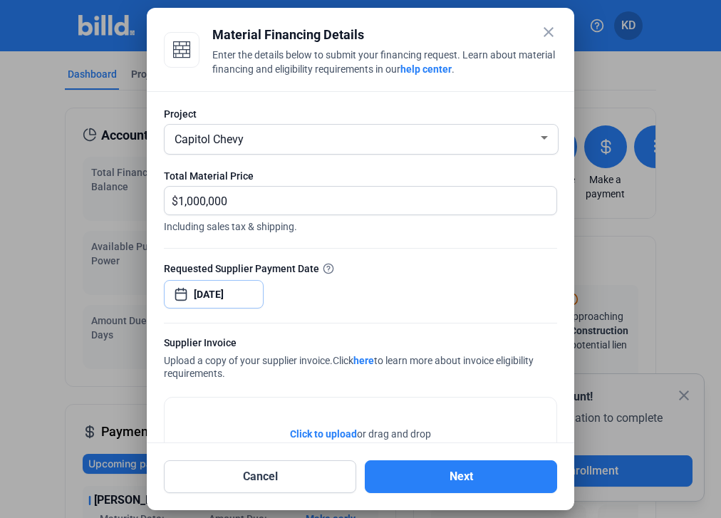
scroll to position [127, 0]
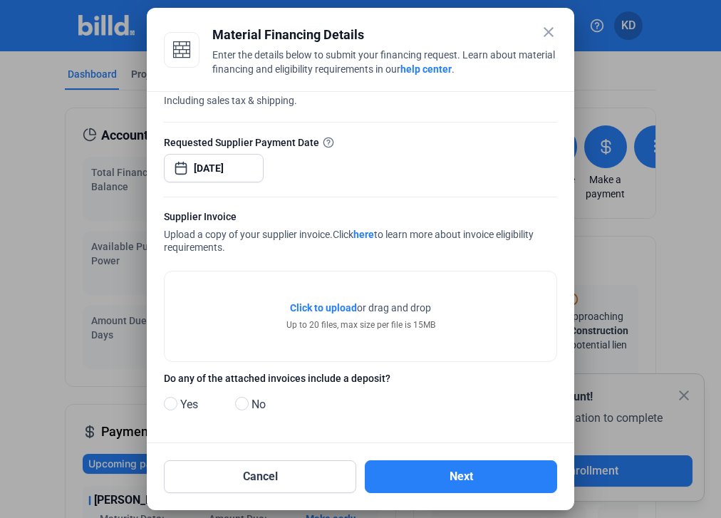
click at [333, 312] on span "Click to upload" at bounding box center [323, 307] width 67 height 11
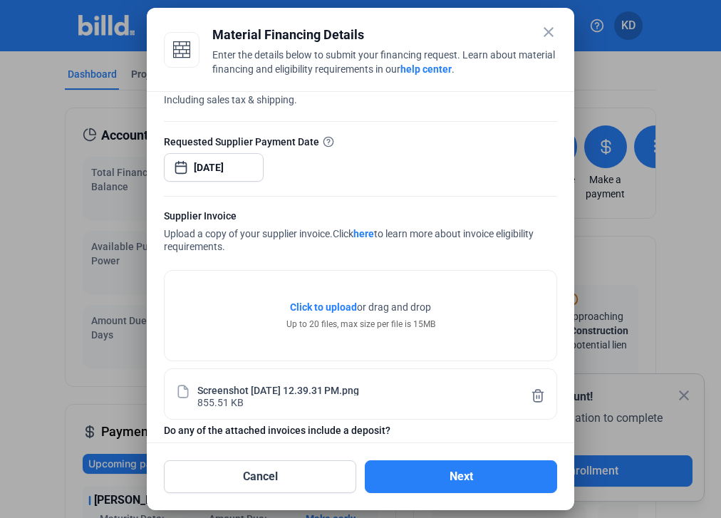
scroll to position [180, 0]
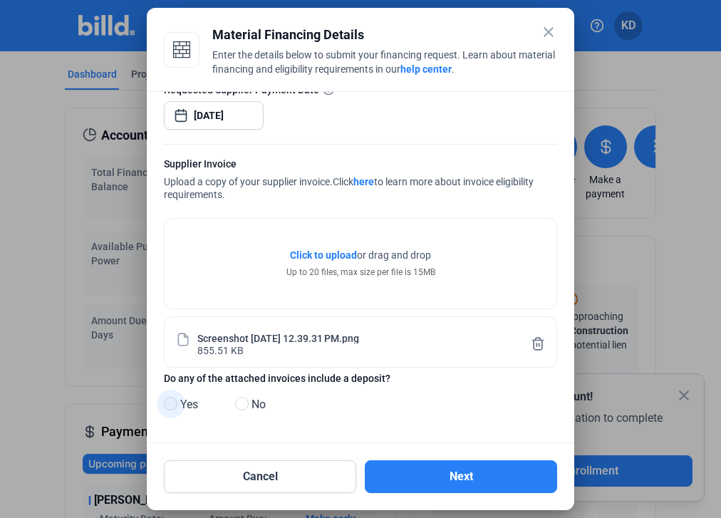
click at [172, 407] on span at bounding box center [171, 404] width 14 height 14
click at [172, 407] on input "Yes" at bounding box center [169, 404] width 11 height 11
radio input "true"
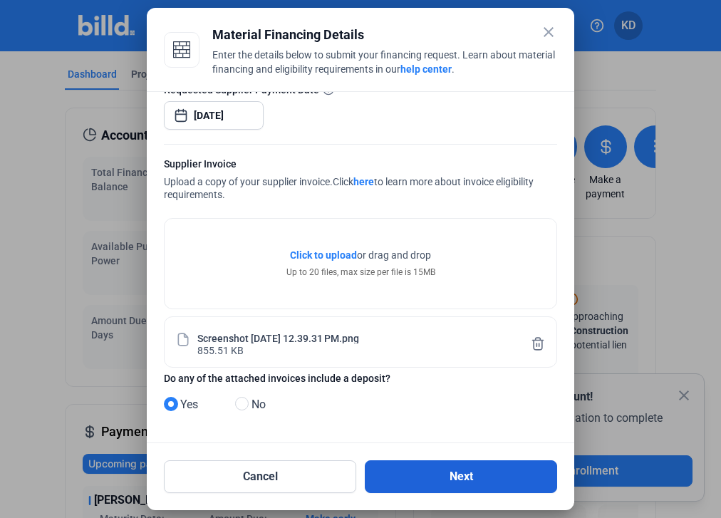
click at [452, 475] on button "Next" at bounding box center [461, 476] width 192 height 33
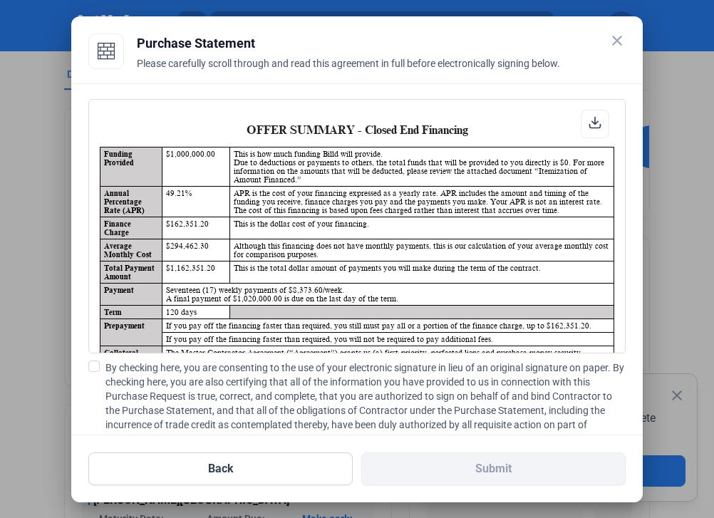
scroll to position [1, 0]
click at [95, 373] on label "By checking here, you are consenting to the use of your electronic signature in…" at bounding box center [356, 402] width 537 height 85
click at [0, 0] on input "By checking here, you are consenting to the use of your electronic signature in…" at bounding box center [0, 0] width 0 height 0
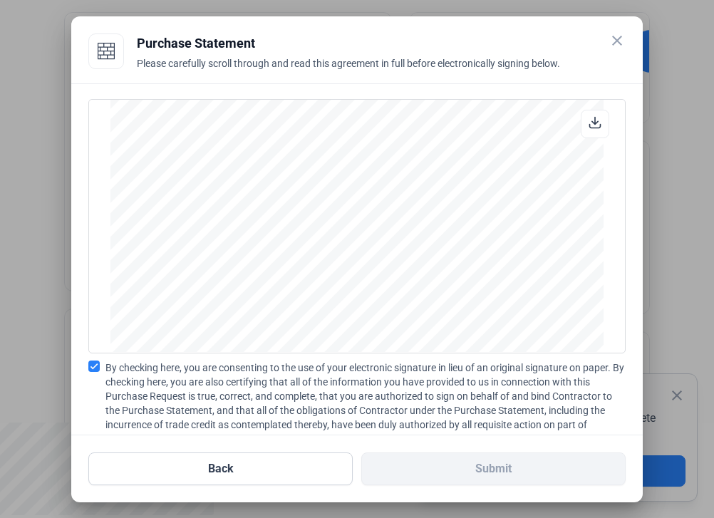
scroll to position [111, 0]
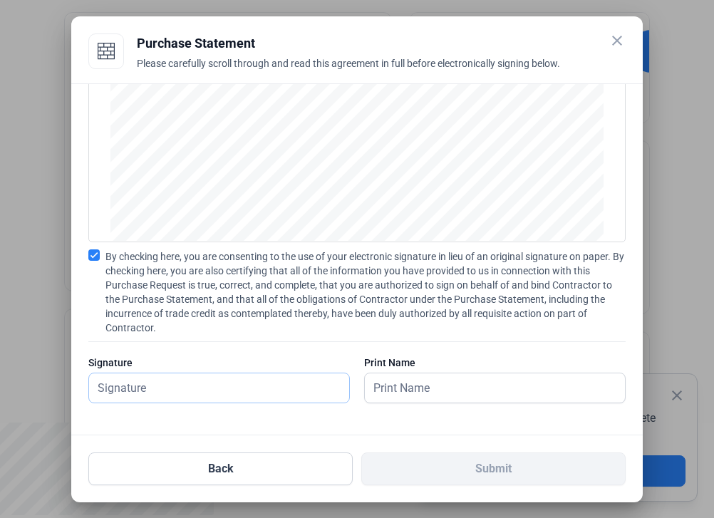
click at [207, 392] on input "text" at bounding box center [211, 387] width 245 height 29
type input "kat test"
click at [442, 392] on input "text" at bounding box center [487, 387] width 245 height 29
type input "kat test"
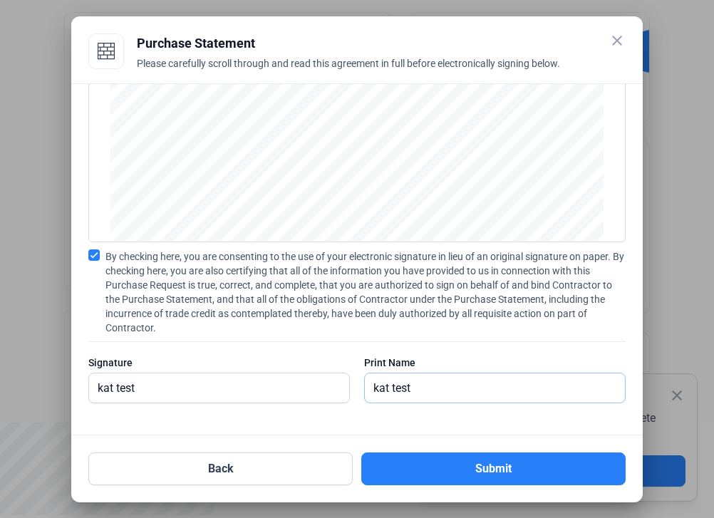
scroll to position [0, 0]
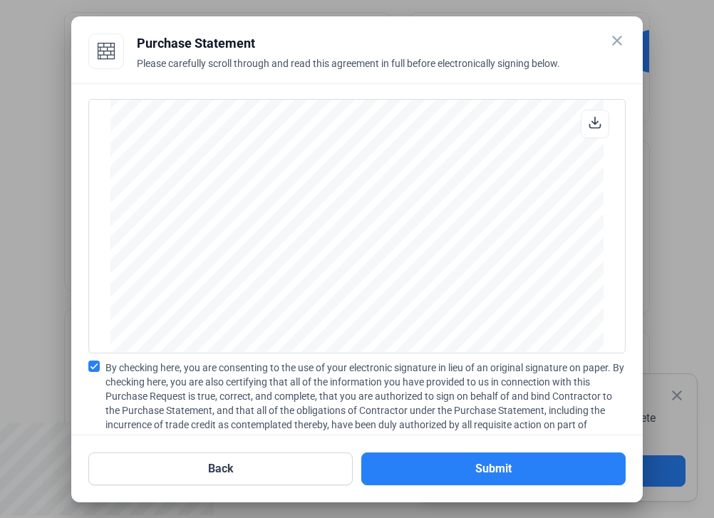
click at [598, 123] on div at bounding box center [595, 124] width 28 height 28
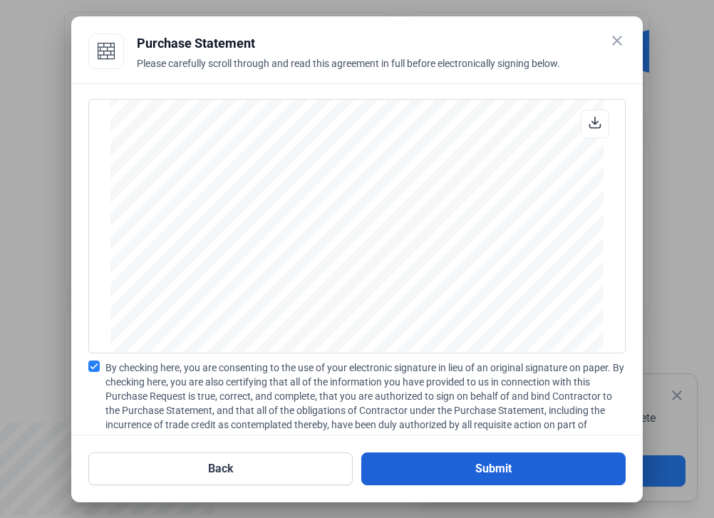
click at [479, 464] on button "Submit" at bounding box center [493, 468] width 264 height 33
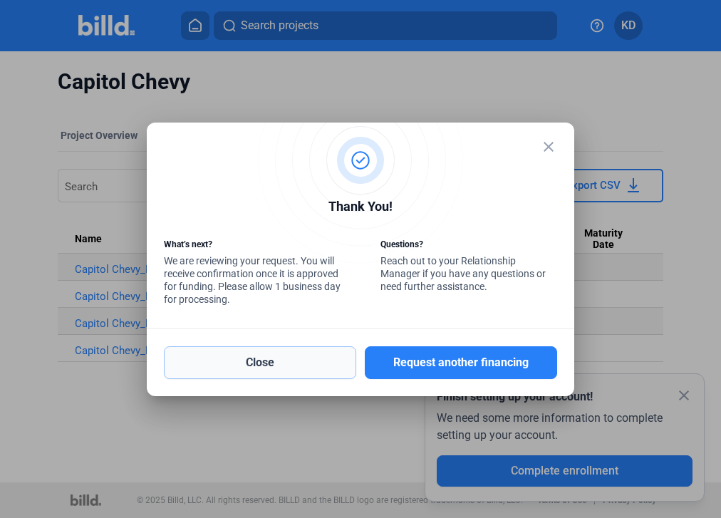
click at [301, 360] on button "Close" at bounding box center [260, 362] width 192 height 33
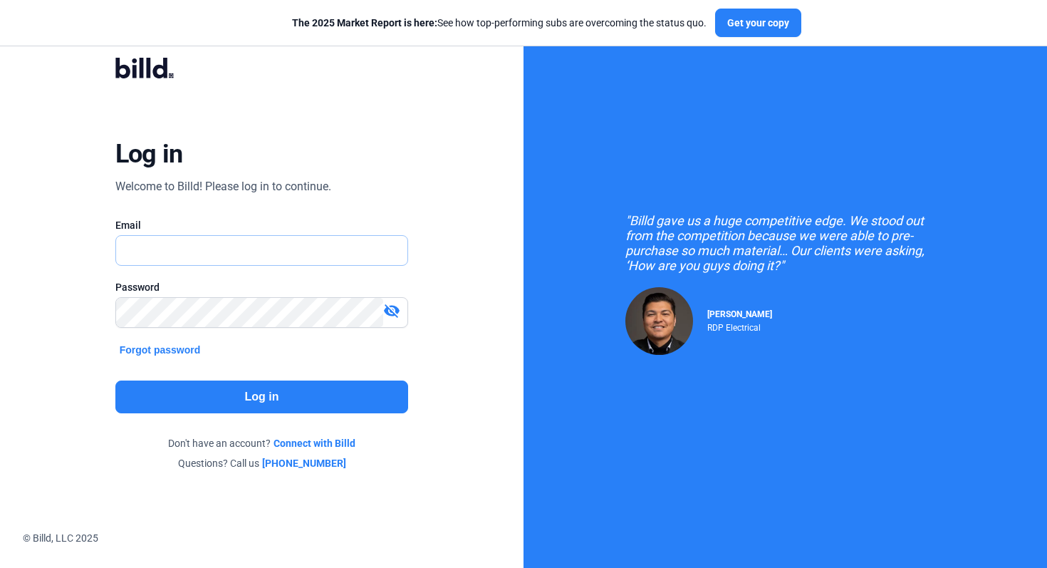
type input "[EMAIL_ADDRESS][DOMAIN_NAME]"
click at [291, 392] on button "Log in" at bounding box center [261, 396] width 293 height 33
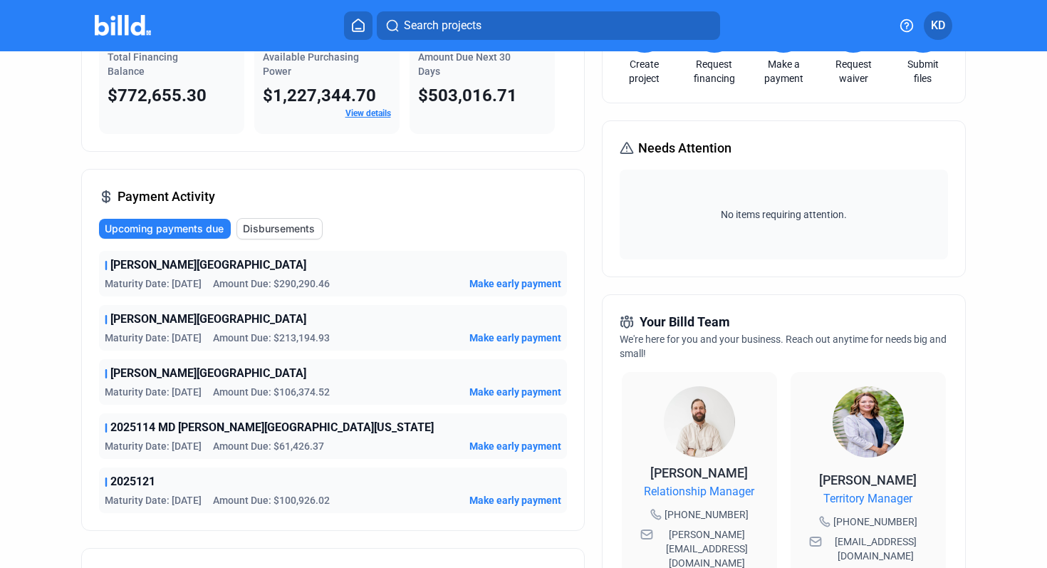
scroll to position [116, 0]
